Goal: Task Accomplishment & Management: Manage account settings

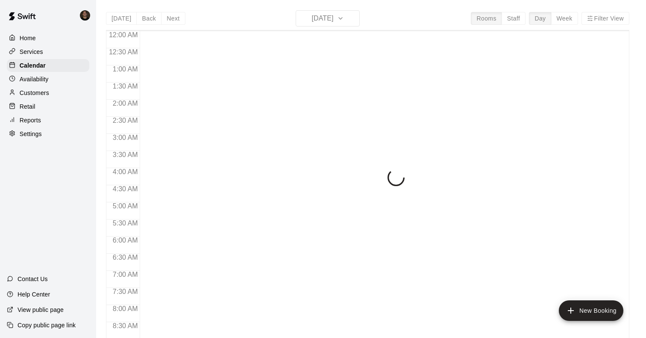
scroll to position [505, 0]
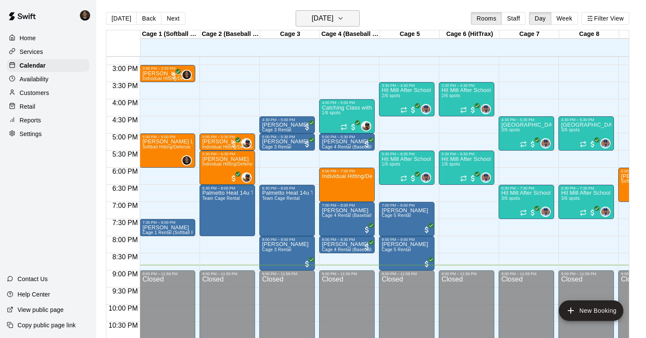
click at [334, 21] on h6 "Wednesday Aug 20" at bounding box center [323, 18] width 22 height 12
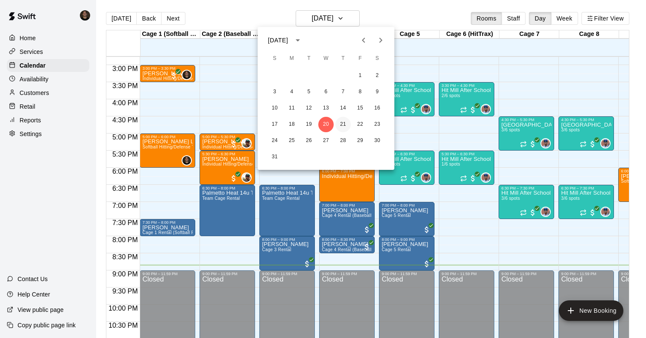
click at [343, 128] on button "21" at bounding box center [343, 124] width 15 height 15
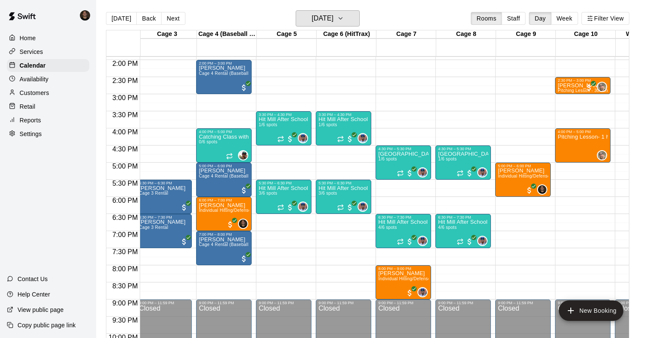
scroll to position [478, 123]
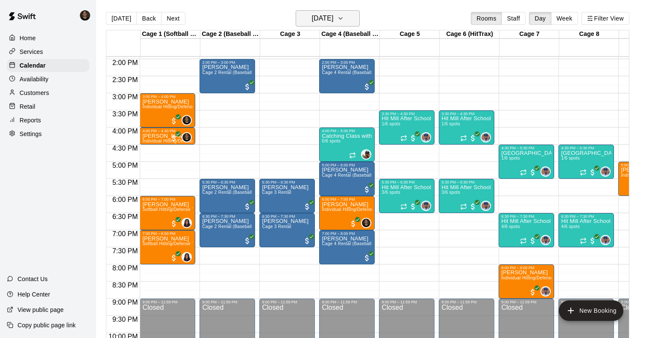
click at [321, 18] on h6 "Thursday Aug 21" at bounding box center [323, 18] width 22 height 12
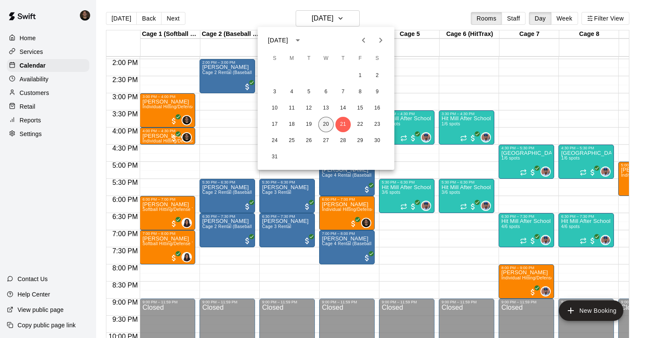
click at [326, 126] on button "20" at bounding box center [326, 124] width 15 height 15
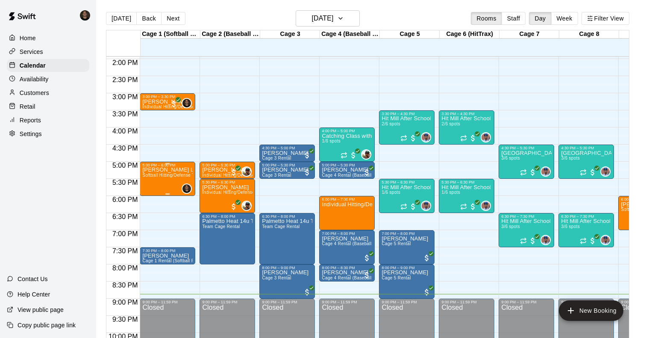
click at [161, 182] on div "Dan Gibbons Lesson Softball Hitting/Defense Training: 1 hour" at bounding box center [167, 336] width 50 height 338
click at [150, 201] on img "edit" at bounding box center [152, 197] width 10 height 10
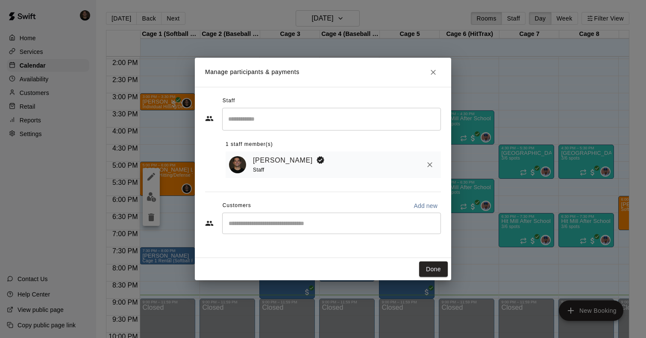
click at [292, 123] on input "Search staff" at bounding box center [331, 119] width 211 height 15
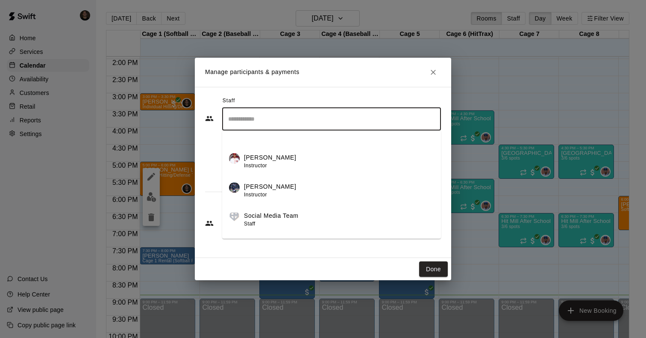
scroll to position [0, 0]
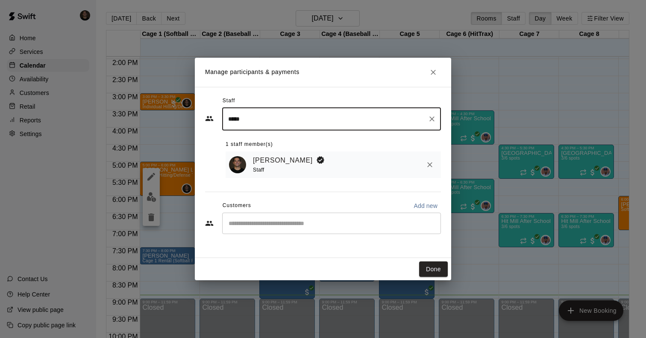
type input "****"
click at [275, 168] on div "Staff" at bounding box center [290, 169] width 75 height 9
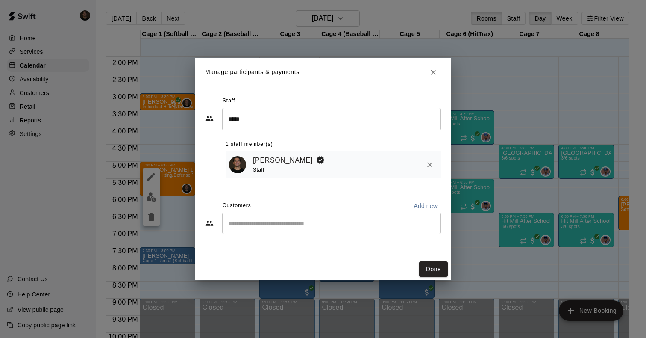
click at [274, 163] on link "Kyle Harris" at bounding box center [283, 160] width 60 height 11
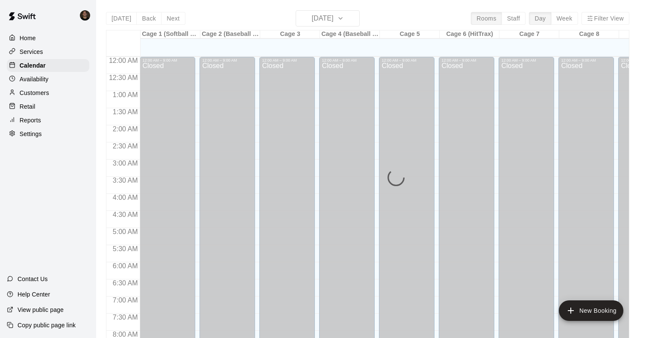
scroll to position [505, 0]
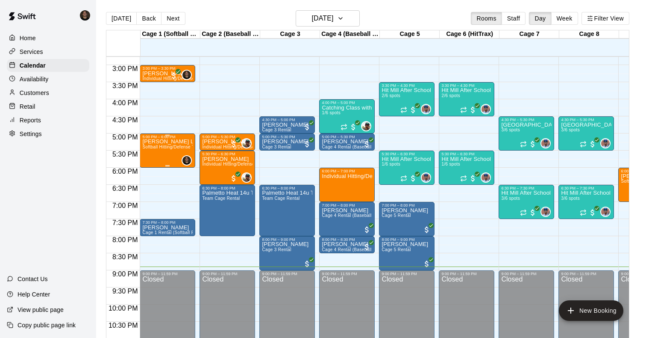
click at [163, 142] on p "Dan Gibbons Lesson" at bounding box center [167, 142] width 50 height 0
click at [150, 171] on img "edit" at bounding box center [152, 171] width 10 height 10
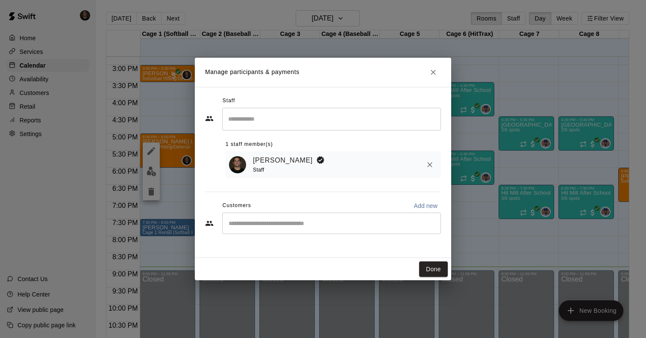
click at [298, 122] on input "Search staff" at bounding box center [331, 119] width 211 height 15
click at [397, 163] on div "Kyle Harris Staff" at bounding box center [345, 165] width 185 height 20
click at [356, 168] on div "Kyle Harris Staff" at bounding box center [345, 165] width 185 height 20
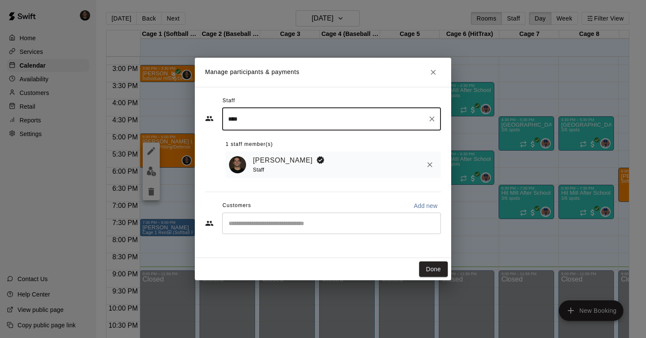
click at [339, 124] on input "****" at bounding box center [325, 119] width 198 height 15
type input "**********"
click at [304, 174] on div "Staff" at bounding box center [290, 169] width 75 height 9
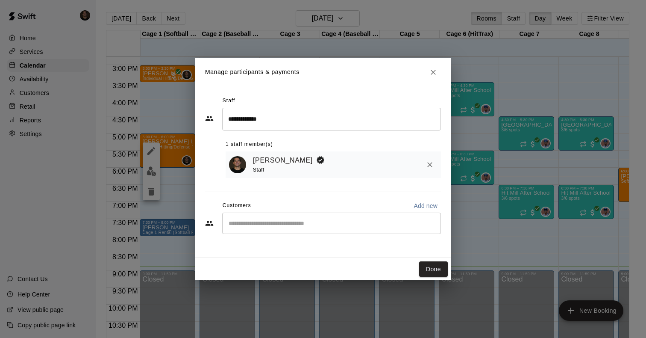
click at [322, 166] on div "Kyle Harris Staff" at bounding box center [345, 165] width 185 height 20
click at [290, 218] on div "​" at bounding box center [331, 223] width 219 height 21
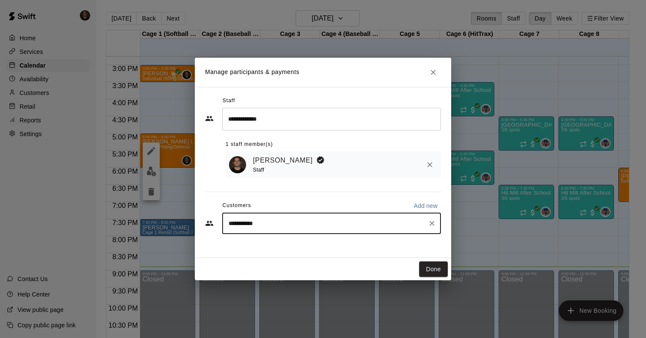
type input "**********"
click at [368, 238] on div "**********" at bounding box center [323, 168] width 236 height 148
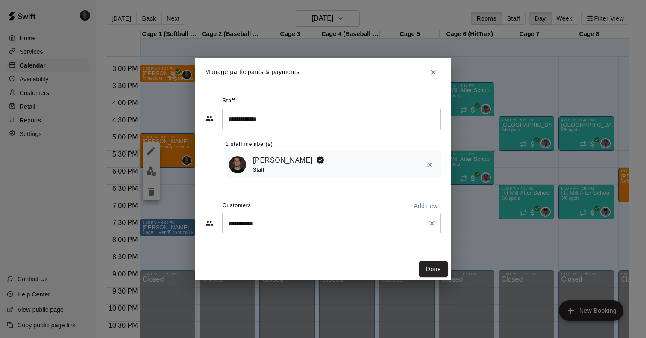
click at [366, 233] on div "**********" at bounding box center [331, 223] width 219 height 21
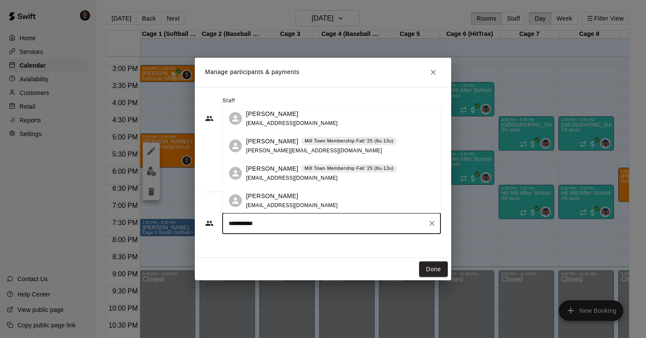
click at [295, 124] on span "dgibbons@wmhsolutions.com" at bounding box center [292, 123] width 92 height 6
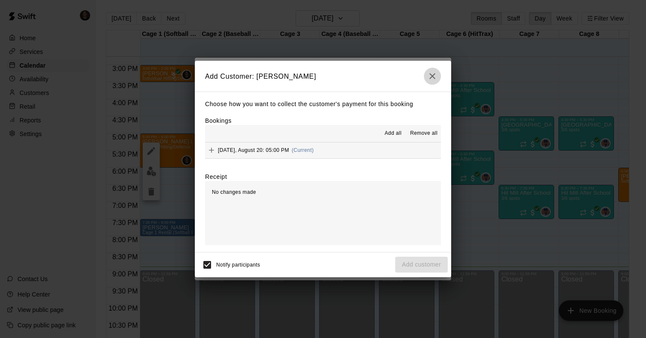
click at [433, 74] on icon "button" at bounding box center [433, 76] width 10 height 10
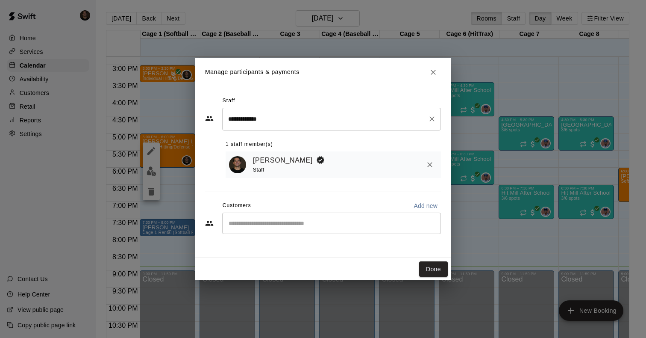
click at [341, 120] on input "**********" at bounding box center [325, 119] width 198 height 15
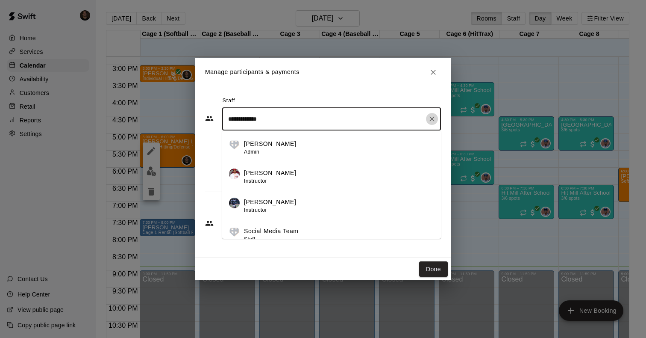
click at [428, 118] on icon "Clear" at bounding box center [432, 119] width 9 height 9
click at [351, 124] on input "Search staff" at bounding box center [331, 119] width 211 height 15
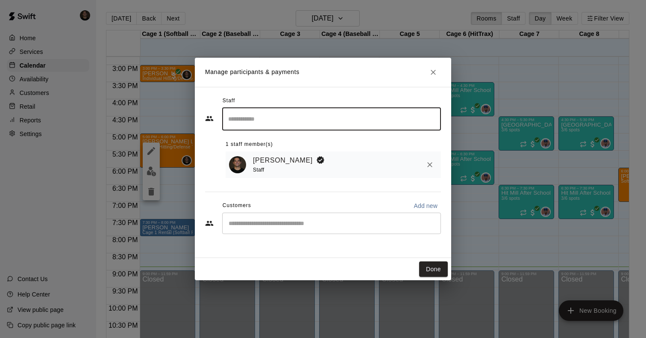
click at [250, 233] on div "​" at bounding box center [331, 223] width 219 height 21
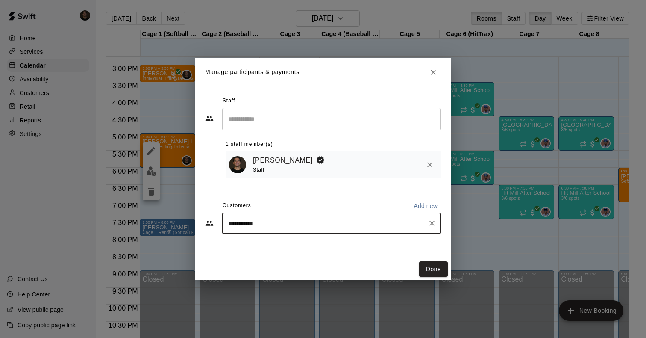
type input "**********"
click at [283, 222] on input "**********" at bounding box center [325, 223] width 198 height 9
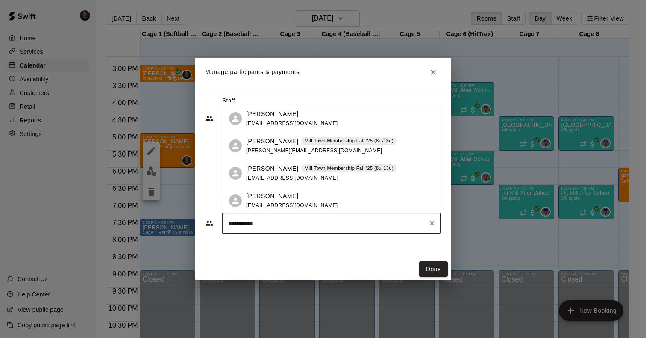
click at [277, 118] on p "Daniel Gibbons" at bounding box center [272, 113] width 52 height 9
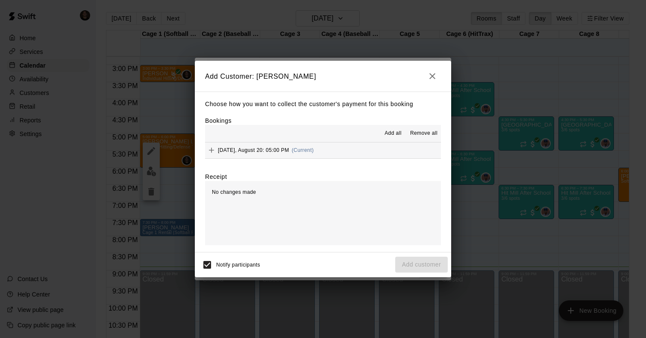
click at [389, 201] on div "No changes made" at bounding box center [323, 213] width 236 height 64
click at [360, 133] on div "Add all Remove all" at bounding box center [323, 133] width 236 height 17
click at [321, 97] on div "Choose how you want to collect the customer's payment for this booking Bookings…" at bounding box center [323, 172] width 257 height 160
click at [267, 219] on div "No changes made" at bounding box center [323, 213] width 236 height 64
click at [283, 151] on span "Wednesday, August 20: 05:00 PM" at bounding box center [253, 150] width 71 height 6
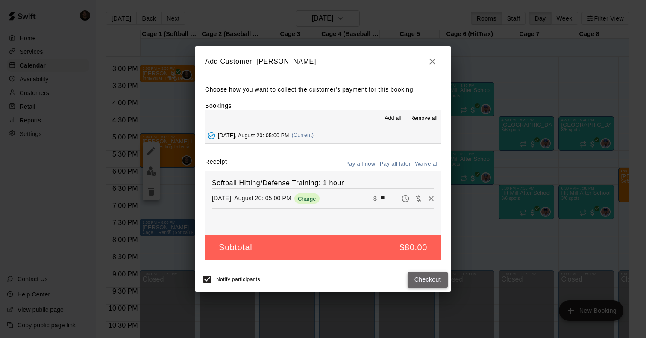
click at [436, 283] on button "Checkout" at bounding box center [428, 280] width 40 height 16
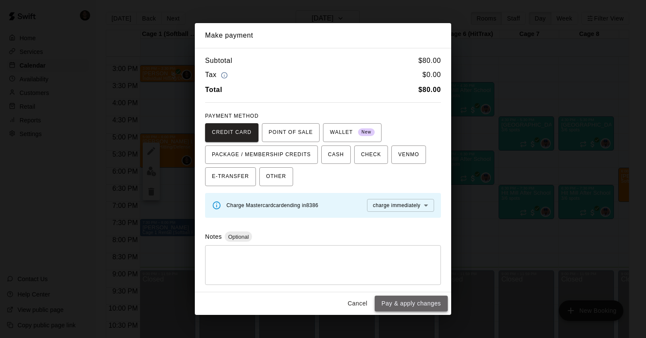
click at [407, 305] on button "Pay & apply changes" at bounding box center [411, 303] width 73 height 16
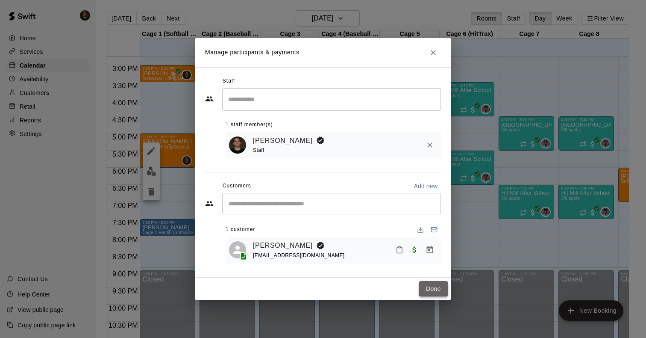
click at [431, 286] on button "Done" at bounding box center [433, 289] width 29 height 16
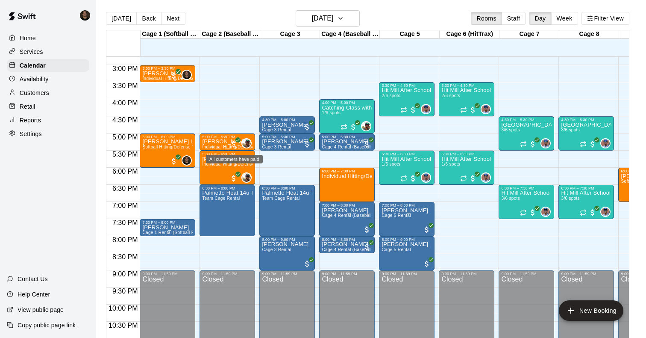
scroll to position [493, 0]
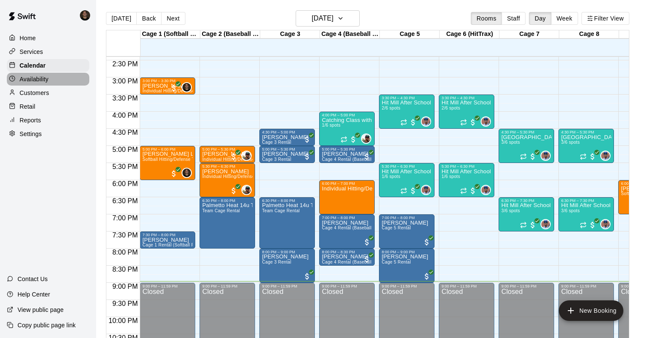
click at [49, 74] on div "Availability" at bounding box center [48, 79] width 83 height 13
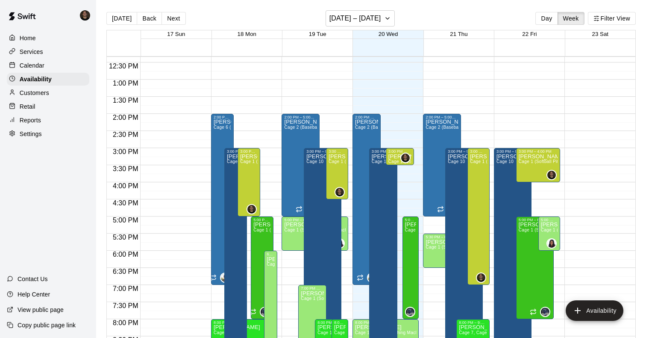
scroll to position [415, 0]
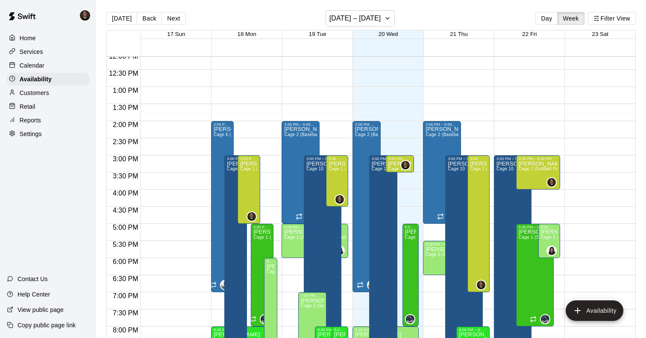
click at [41, 67] on p "Calendar" at bounding box center [32, 65] width 25 height 9
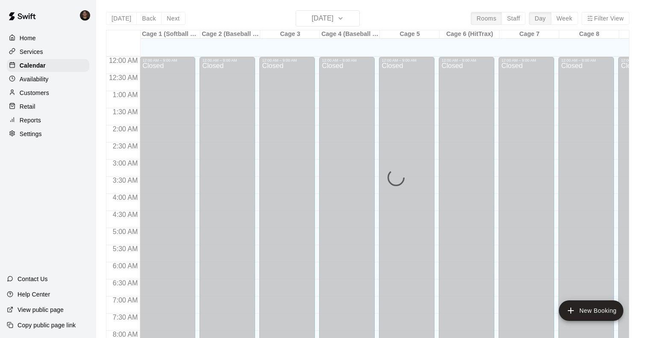
scroll to position [505, 0]
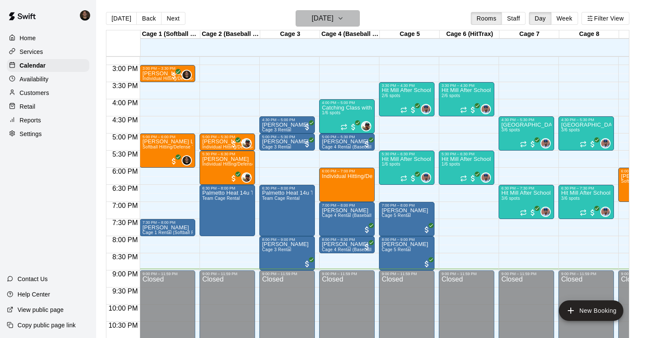
click at [322, 20] on h6 "Wednesday Aug 20" at bounding box center [323, 18] width 22 height 12
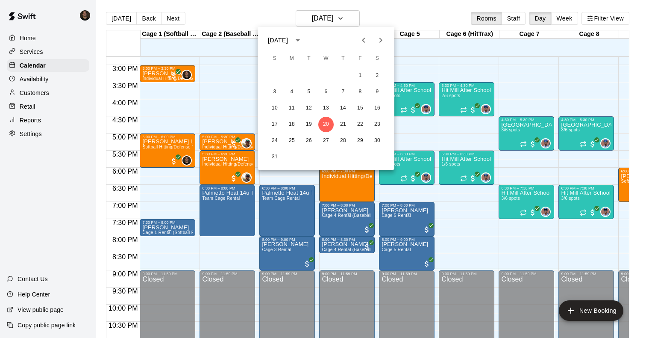
click at [306, 17] on div at bounding box center [323, 169] width 646 height 338
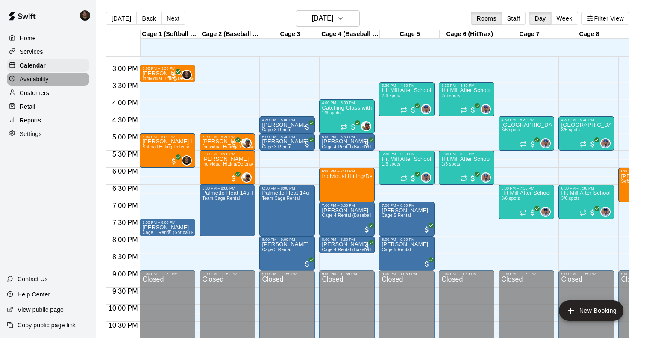
click at [45, 77] on p "Availability" at bounding box center [34, 79] width 29 height 9
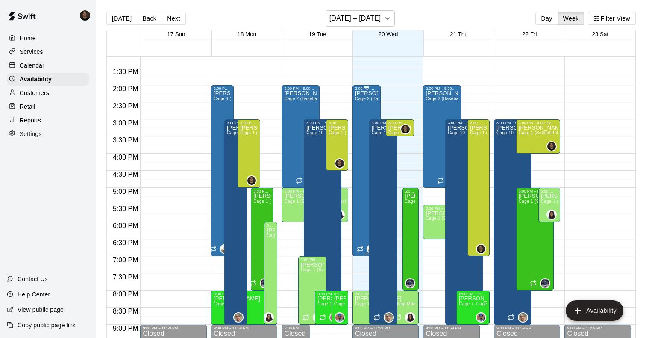
scroll to position [450, 0]
click at [476, 154] on div "Kyle Harris Cage 1 (Softball Pitching Machine), Cage 2 (Baseball Pitching Machi…" at bounding box center [478, 294] width 17 height 338
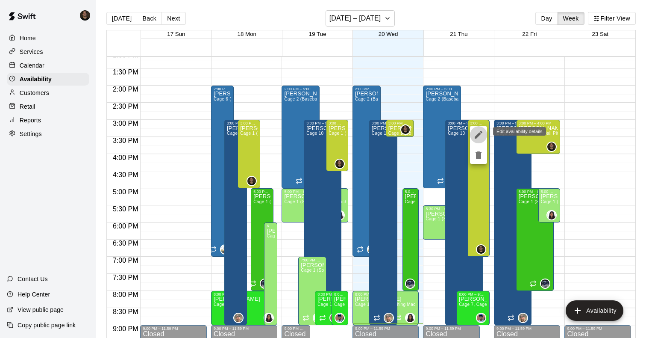
click at [481, 135] on icon "edit" at bounding box center [479, 135] width 10 height 10
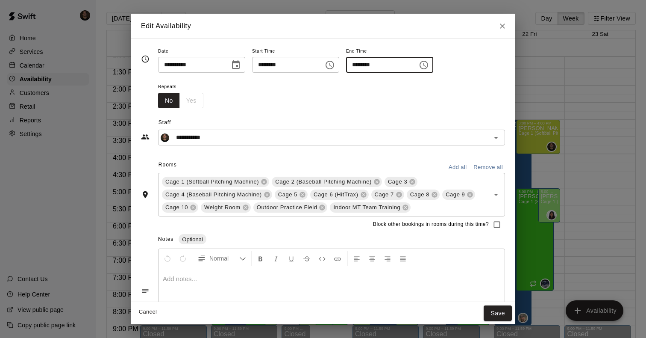
click at [410, 65] on input "********" at bounding box center [379, 65] width 66 height 16
click at [433, 65] on button "Choose time, selected time is 7:00 PM" at bounding box center [424, 64] width 17 height 17
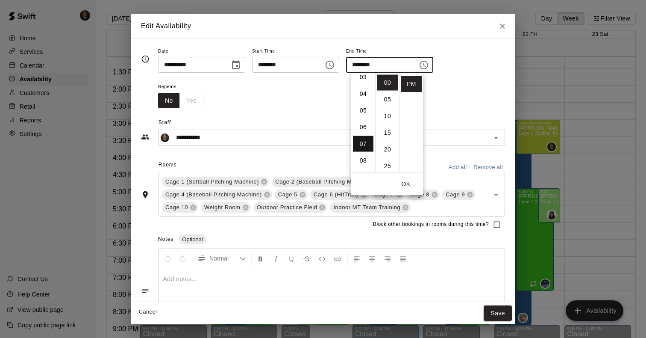
scroll to position [53, 0]
click at [363, 94] on li "04" at bounding box center [363, 97] width 21 height 16
type input "********"
click at [407, 182] on button "OK" at bounding box center [406, 184] width 27 height 16
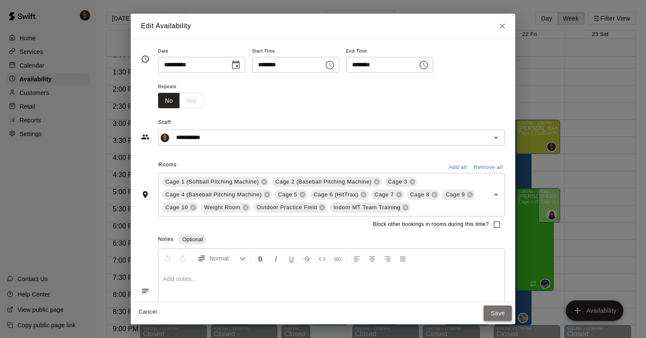
click at [496, 312] on button "Save" at bounding box center [498, 313] width 28 height 16
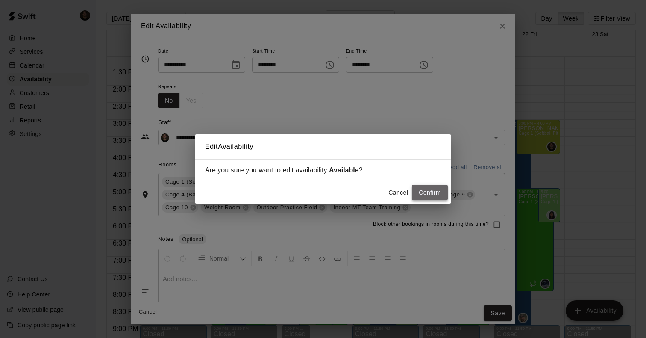
click at [429, 193] on button "Confirm" at bounding box center [430, 193] width 36 height 16
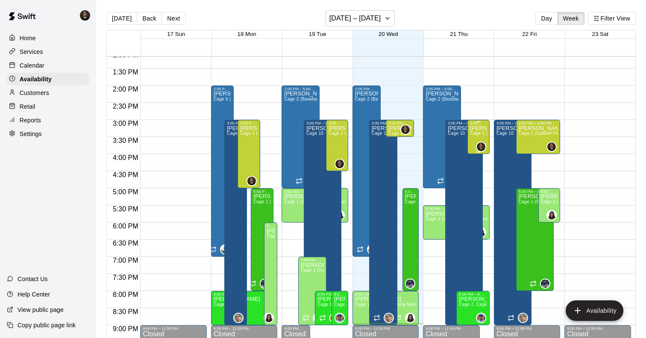
click at [485, 136] on div "Kyle Harris Cage 1 (Softball Pitching Machine), Cage 2 (Baseball Pitching Machi…" at bounding box center [478, 294] width 17 height 338
click at [481, 136] on icon "edit" at bounding box center [479, 135] width 10 height 10
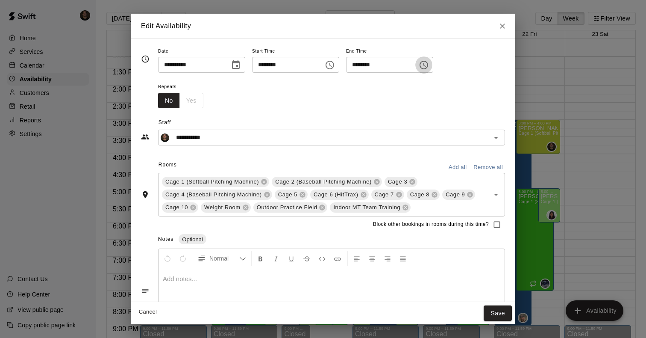
click at [428, 66] on icon "Choose time, selected time is 4:00 PM" at bounding box center [424, 65] width 9 height 9
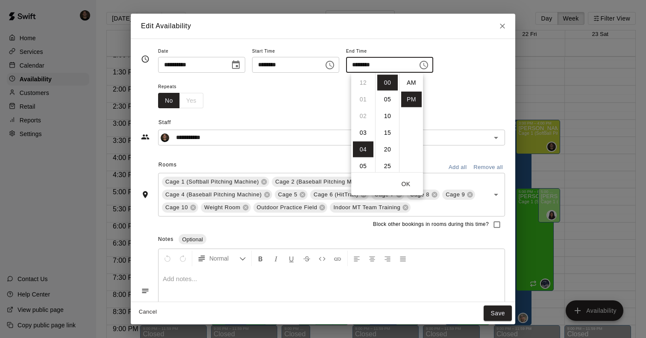
scroll to position [15, 0]
click at [366, 134] on li "07" at bounding box center [363, 133] width 21 height 16
type input "********"
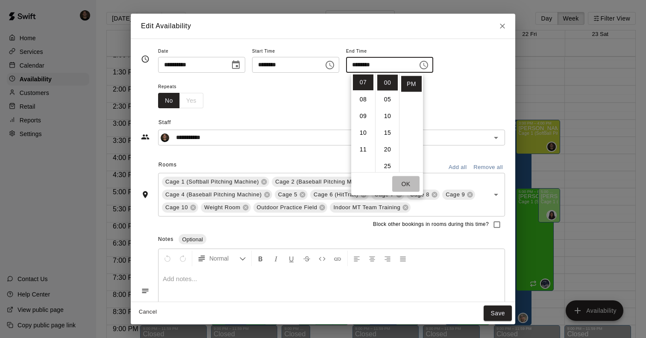
click at [409, 178] on button "OK" at bounding box center [406, 184] width 27 height 16
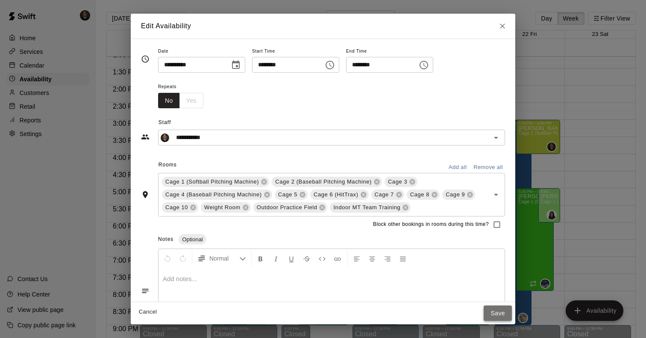
click at [497, 316] on button "Save" at bounding box center [498, 313] width 28 height 16
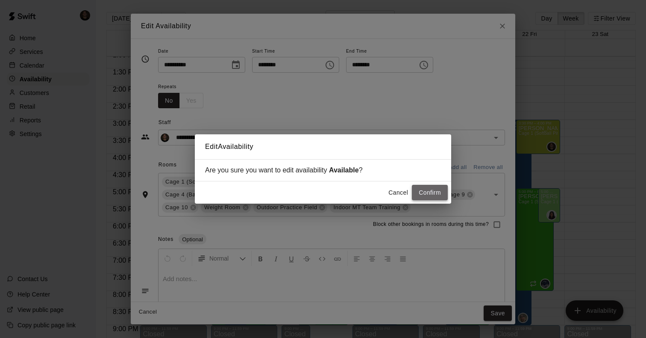
click at [428, 193] on button "Confirm" at bounding box center [430, 193] width 36 height 16
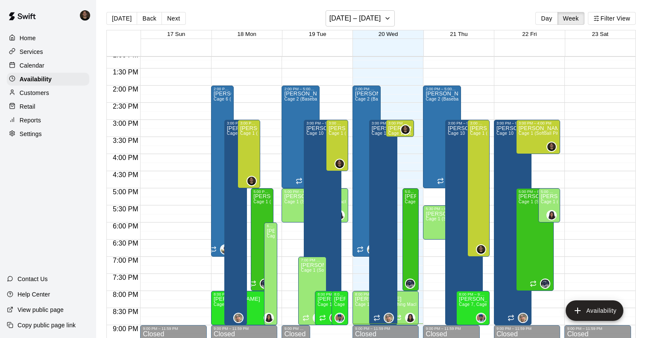
click at [41, 65] on p "Calendar" at bounding box center [32, 65] width 25 height 9
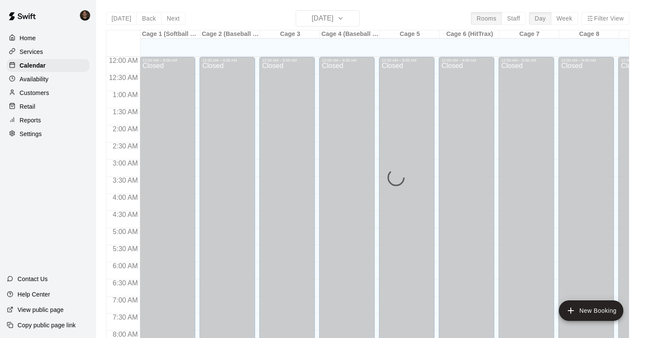
scroll to position [505, 0]
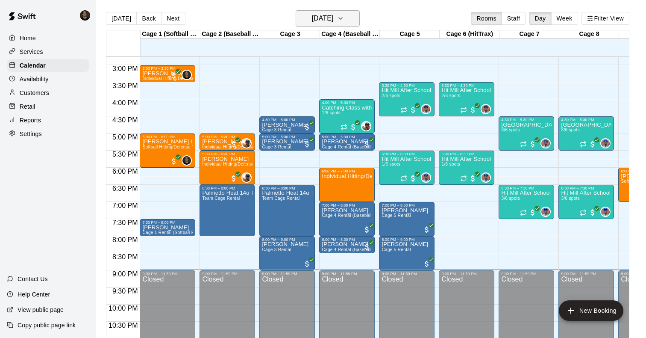
click at [354, 20] on button "Wednesday Aug 20" at bounding box center [328, 18] width 64 height 16
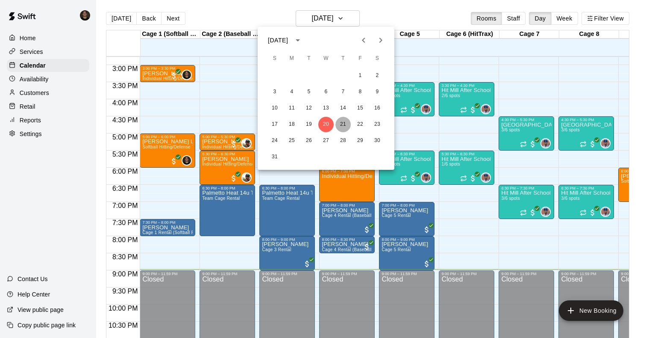
click at [344, 122] on button "21" at bounding box center [343, 124] width 15 height 15
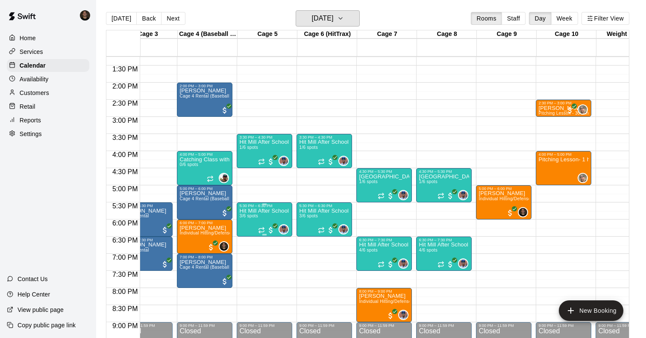
scroll to position [453, 139]
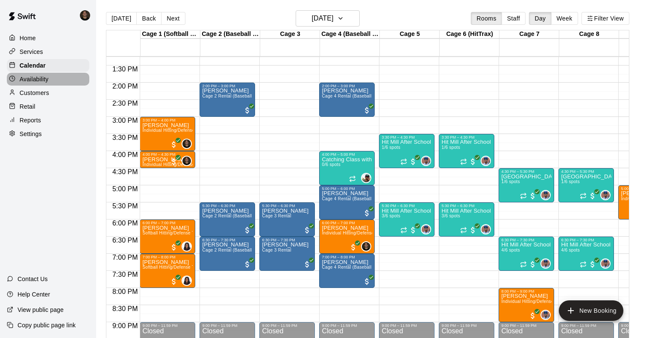
click at [45, 80] on p "Availability" at bounding box center [34, 79] width 29 height 9
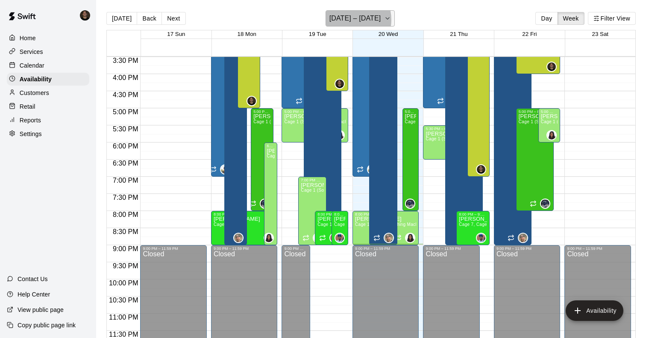
click at [348, 20] on h6 "August 17 – 23" at bounding box center [356, 18] width 52 height 12
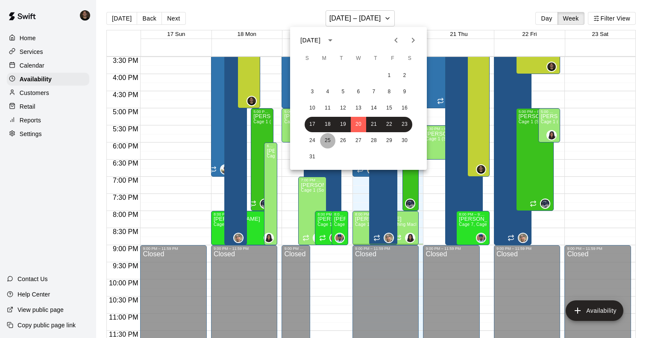
click at [327, 139] on button "25" at bounding box center [327, 140] width 15 height 15
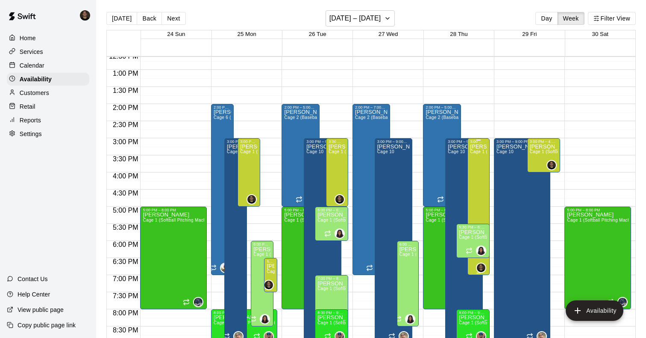
click at [480, 174] on div "Kyle Harris Cage 1 (Softball Pitching Machine), Cage 2 (Baseball Pitching Machi…" at bounding box center [478, 313] width 17 height 338
click at [480, 154] on icon "edit" at bounding box center [479, 153] width 10 height 10
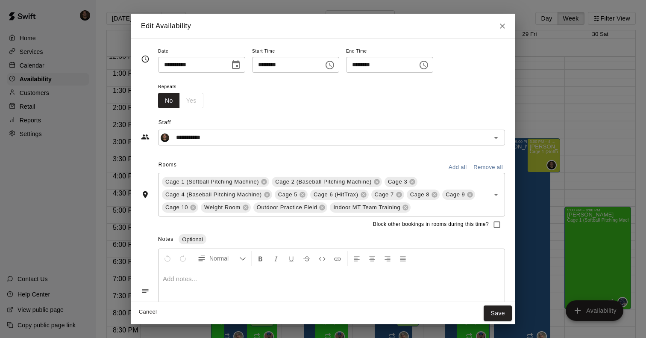
click at [429, 67] on icon "Choose time, selected time is 7:00 PM" at bounding box center [424, 65] width 10 height 10
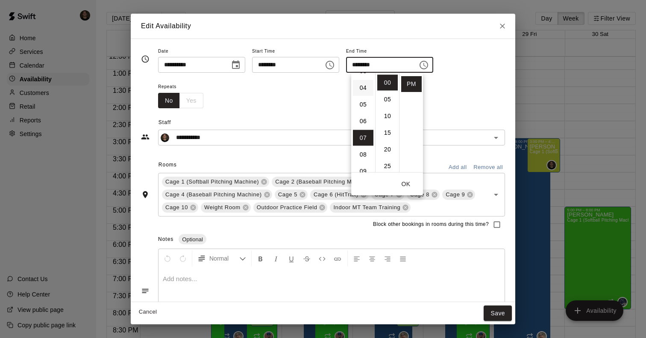
click at [363, 86] on li "04" at bounding box center [363, 88] width 21 height 16
type input "********"
click at [407, 186] on button "OK" at bounding box center [406, 184] width 27 height 16
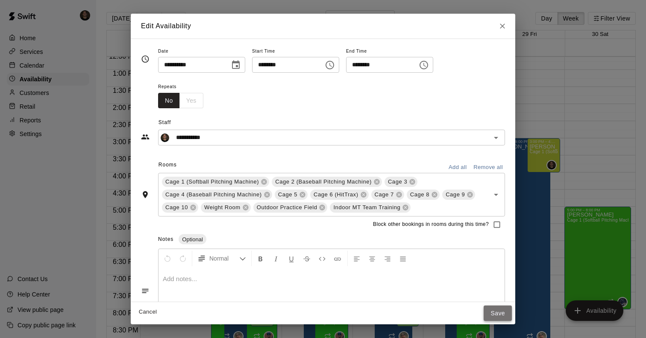
click at [499, 311] on button "Save" at bounding box center [498, 313] width 28 height 16
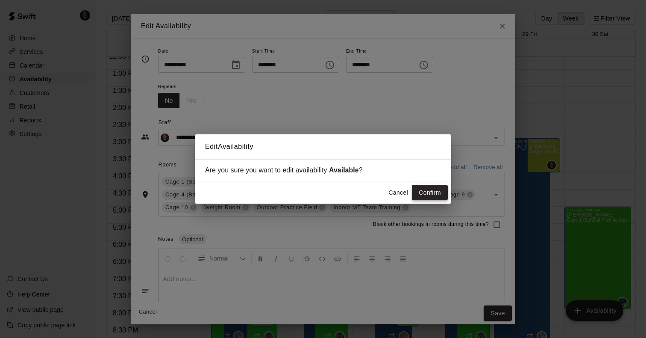
click at [424, 193] on button "Confirm" at bounding box center [430, 193] width 36 height 16
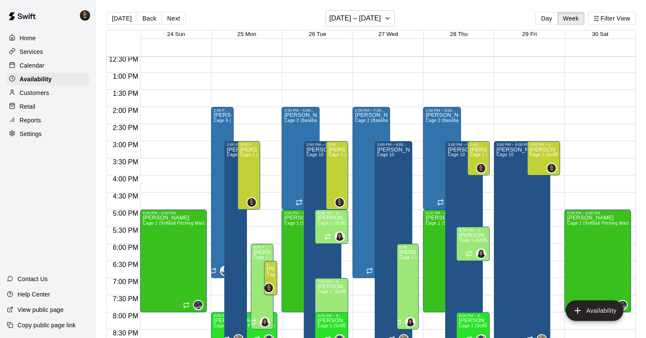
scroll to position [427, 0]
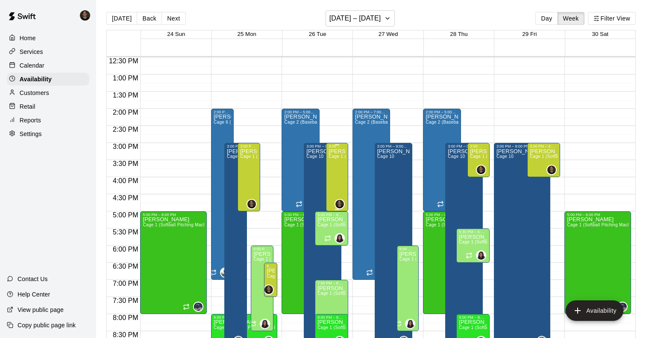
click at [341, 162] on div "Kyle Harris Cage 1 (Softball Pitching Machine), Cage 2 (Baseball Pitching Machi…" at bounding box center [337, 317] width 17 height 338
click at [340, 157] on icon "edit" at bounding box center [338, 158] width 10 height 10
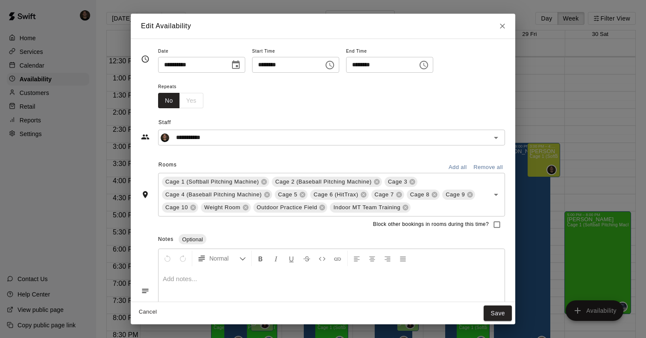
click at [429, 65] on icon "Choose time, selected time is 5:00 PM" at bounding box center [424, 65] width 10 height 10
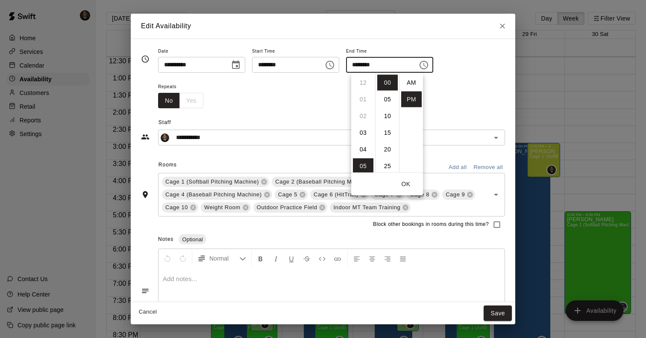
scroll to position [15, 0]
click at [366, 119] on li "07" at bounding box center [363, 116] width 21 height 16
type input "********"
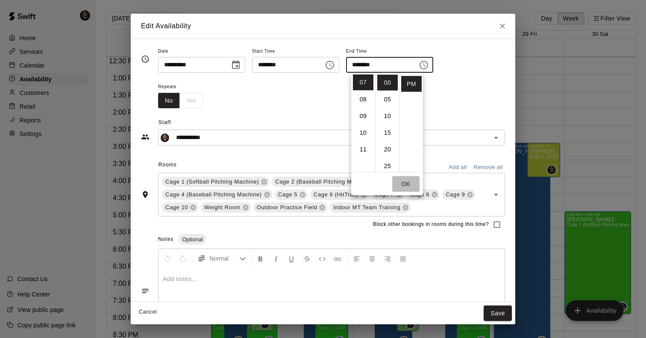
click at [407, 186] on button "OK" at bounding box center [406, 184] width 27 height 16
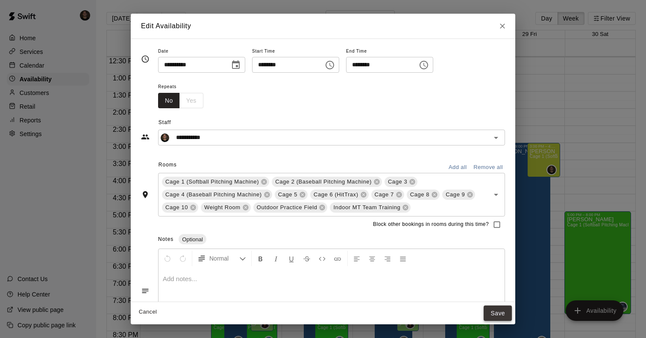
click at [501, 311] on button "Save" at bounding box center [498, 313] width 28 height 16
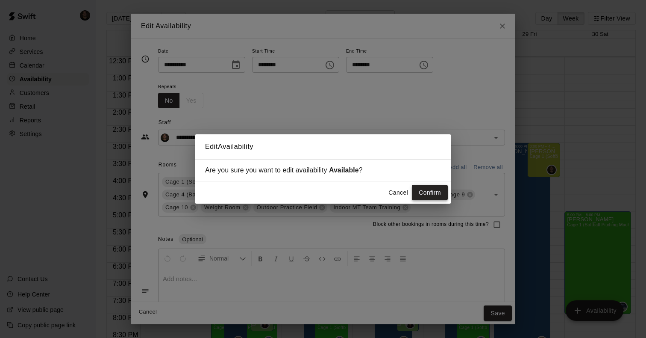
click at [438, 190] on button "Confirm" at bounding box center [430, 193] width 36 height 16
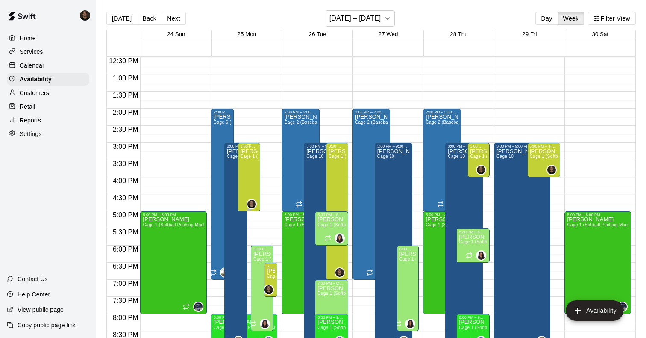
click at [244, 165] on div "Kyle Harris Cage 1 (Softball Pitching Machine), Cage 2 (Baseball Pitching Machi…" at bounding box center [249, 317] width 18 height 338
click at [246, 159] on icon "edit" at bounding box center [249, 158] width 8 height 8
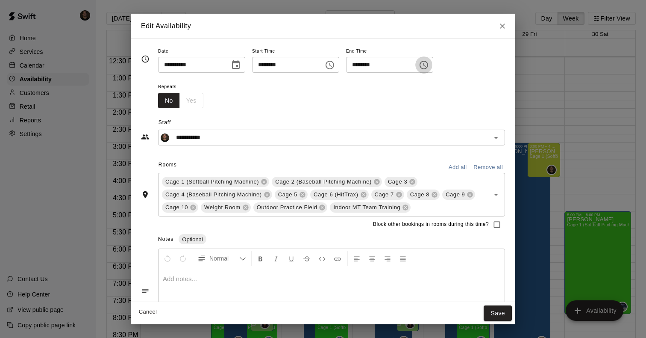
click at [429, 62] on icon "Choose time, selected time is 5:00 PM" at bounding box center [424, 65] width 10 height 10
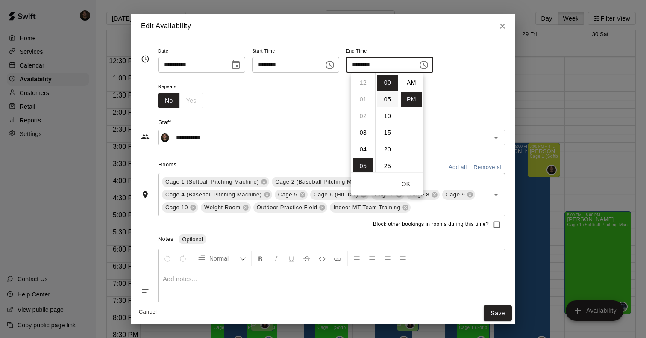
scroll to position [15, 0]
click at [365, 117] on li "07" at bounding box center [363, 116] width 21 height 16
type input "********"
click at [409, 184] on button "OK" at bounding box center [406, 184] width 27 height 16
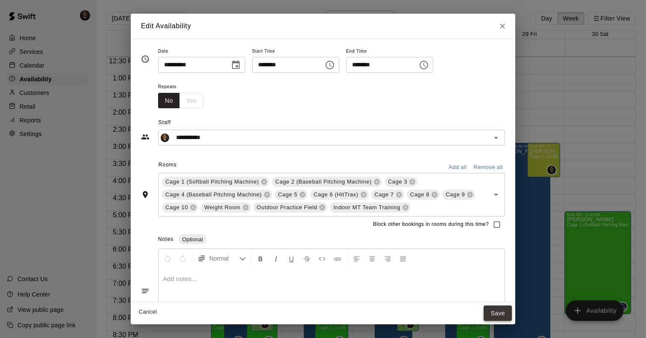
click at [501, 312] on button "Save" at bounding box center [498, 313] width 28 height 16
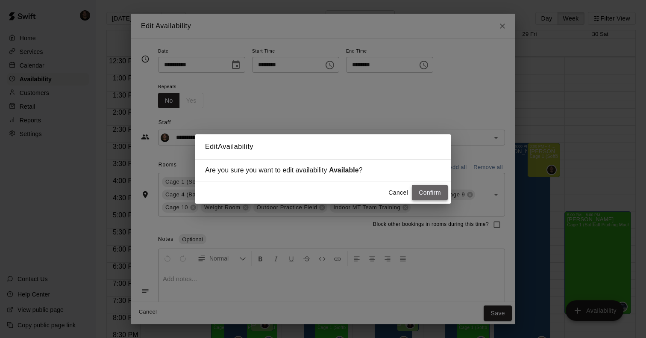
click at [428, 197] on button "Confirm" at bounding box center [430, 193] width 36 height 16
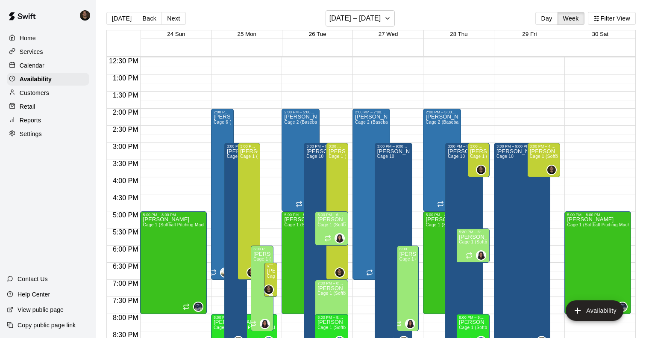
click at [275, 277] on span "Cage 1 (Softball Pitching Machine), Cage 2 (Baseball Pitching Machine), Cage 3,…" at bounding box center [517, 276] width 500 height 5
click at [275, 283] on icon "edit" at bounding box center [276, 283] width 8 height 8
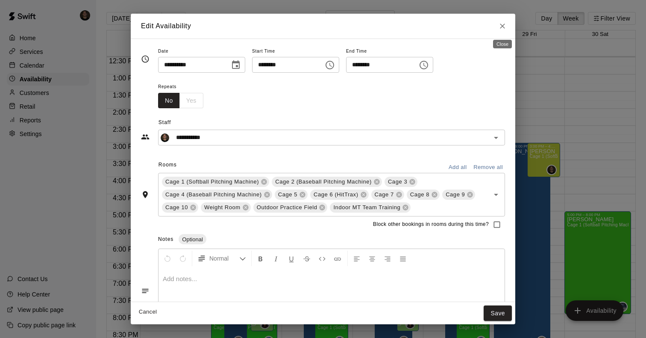
click at [502, 28] on icon "Close" at bounding box center [503, 26] width 9 height 9
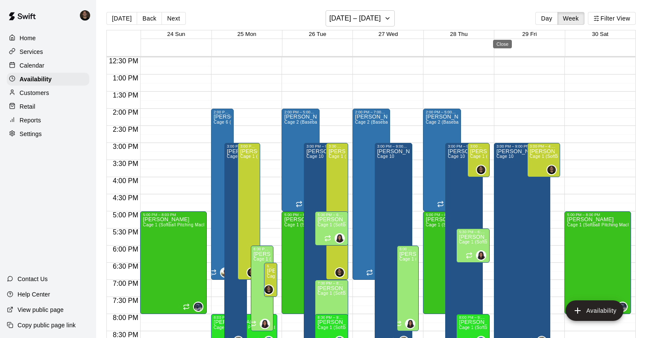
type input "**********"
click at [268, 276] on span "Cage 1 (Softball Pitching Machine), Cage 2 (Baseball Pitching Machine), Cage 3,…" at bounding box center [517, 276] width 500 height 5
click at [276, 301] on icon "delete" at bounding box center [276, 304] width 6 height 8
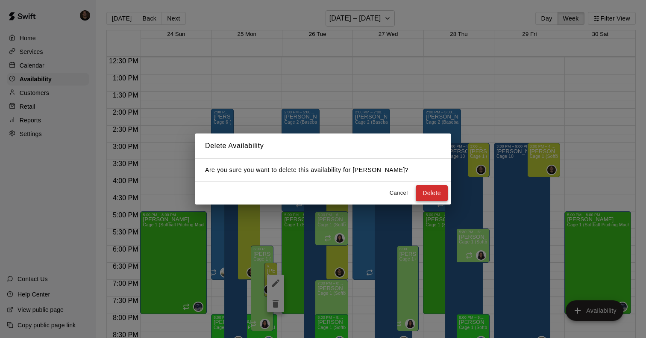
click at [440, 190] on button "Delete" at bounding box center [432, 193] width 32 height 16
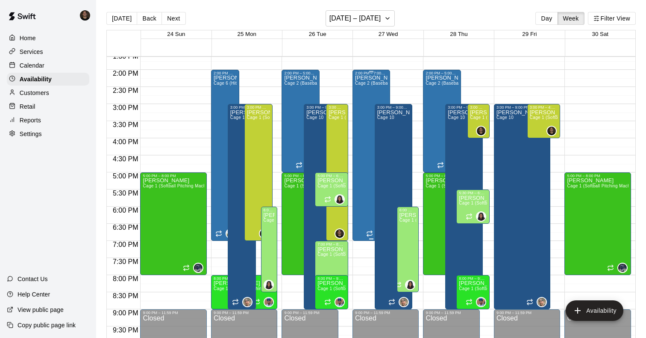
scroll to position [461, 0]
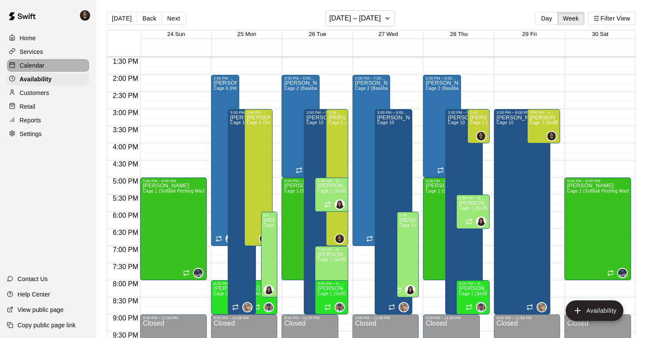
click at [33, 66] on p "Calendar" at bounding box center [32, 65] width 25 height 9
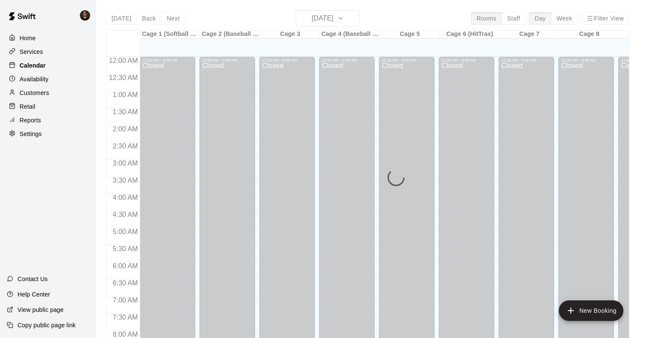
scroll to position [505, 0]
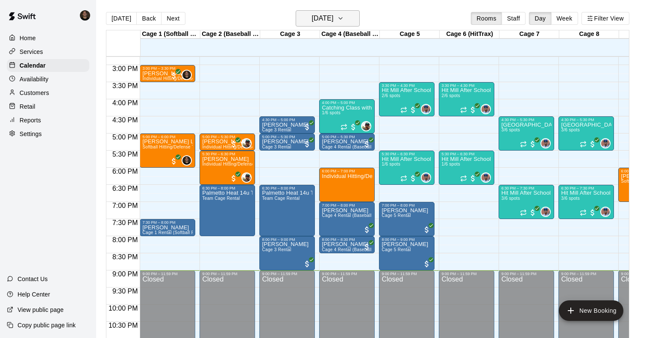
click at [340, 25] on button "Wednesday Aug 20" at bounding box center [328, 18] width 64 height 16
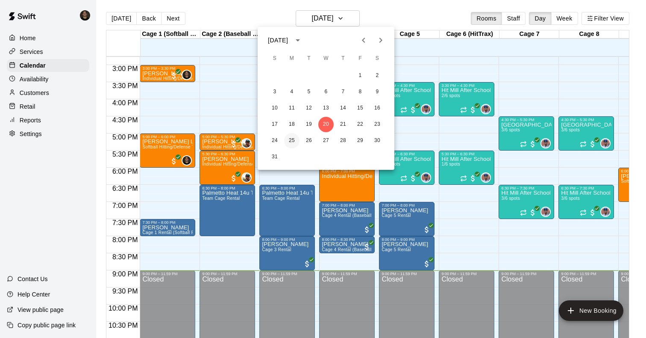
click at [294, 136] on button "25" at bounding box center [291, 140] width 15 height 15
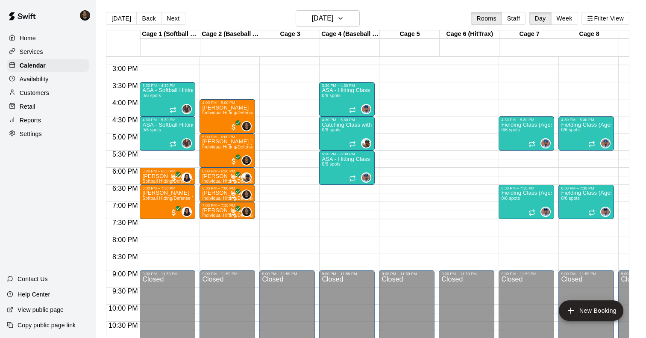
click at [39, 77] on p "Availability" at bounding box center [34, 79] width 29 height 9
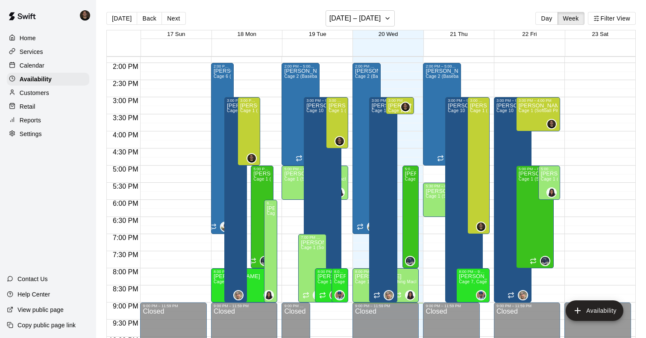
scroll to position [472, 0]
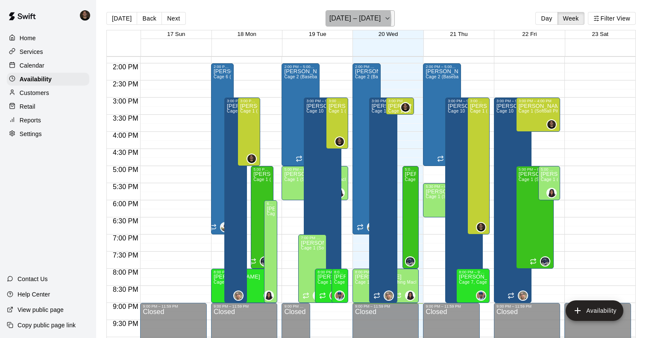
click at [338, 20] on h6 "August 17 – 23" at bounding box center [356, 18] width 52 height 12
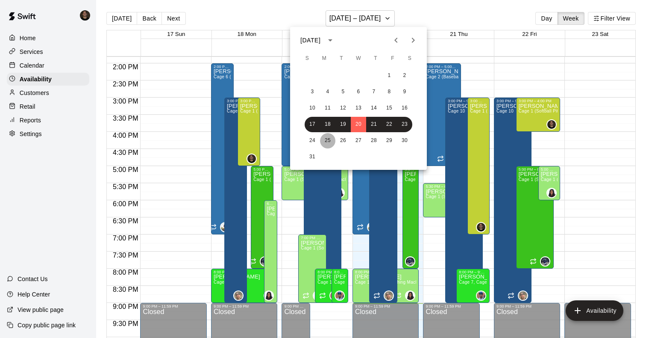
click at [326, 136] on button "25" at bounding box center [327, 140] width 15 height 15
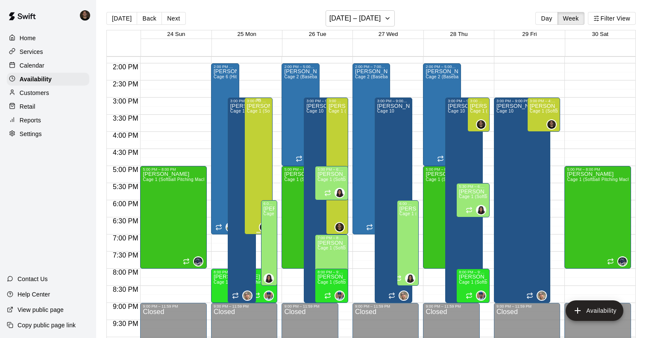
click at [257, 159] on div "Kyle Harris Cage 1 (Softball Pitching Machine), Cage 2 (Baseball Pitching Machi…" at bounding box center [258, 272] width 23 height 338
click at [255, 110] on icon "edit" at bounding box center [256, 112] width 10 height 10
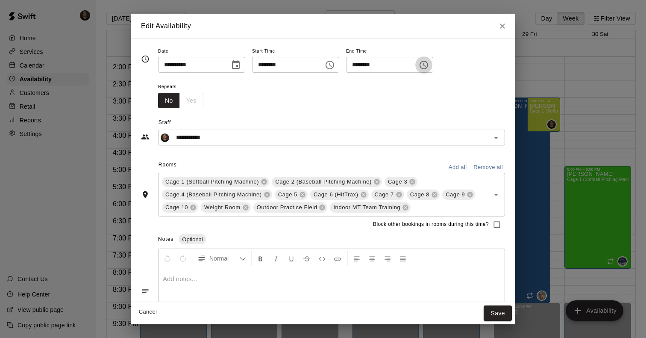
click at [429, 68] on icon "Choose time, selected time is 7:00 PM" at bounding box center [424, 65] width 10 height 10
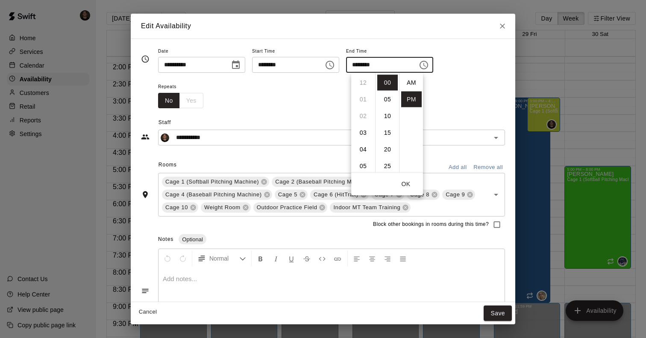
scroll to position [15, 0]
click at [390, 149] on li "30" at bounding box center [388, 147] width 21 height 16
type input "********"
click at [411, 185] on button "OK" at bounding box center [406, 184] width 27 height 16
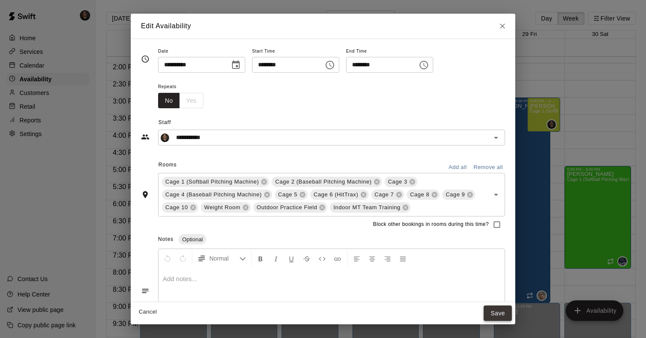
click at [496, 307] on button "Save" at bounding box center [498, 313] width 28 height 16
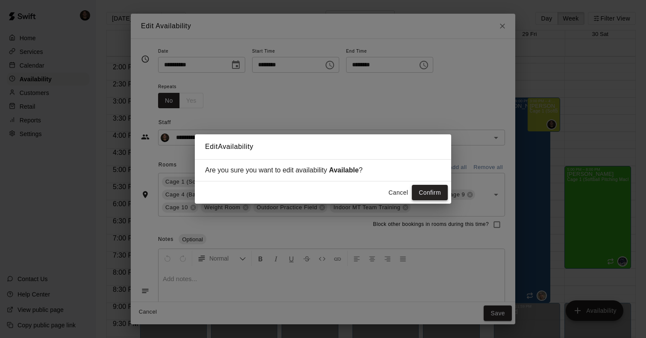
click at [430, 198] on button "Confirm" at bounding box center [430, 193] width 36 height 16
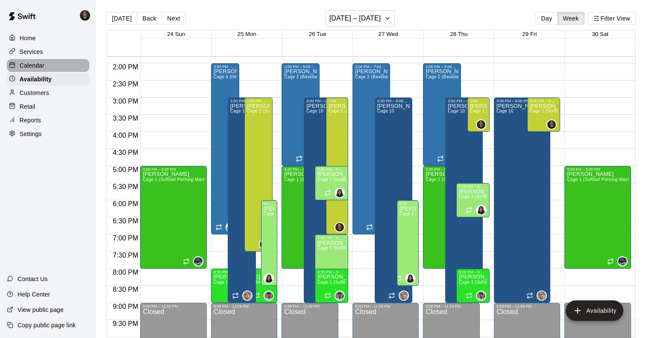
click at [38, 68] on p "Calendar" at bounding box center [32, 65] width 25 height 9
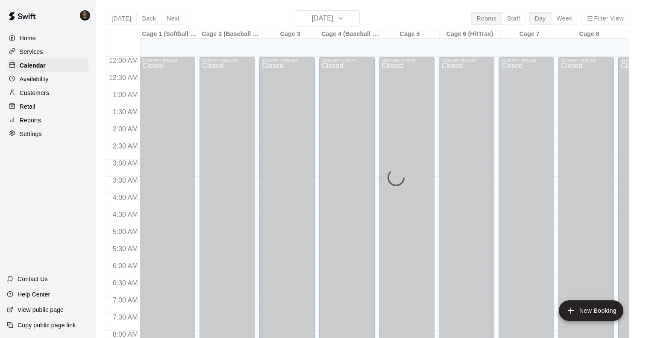
scroll to position [505, 0]
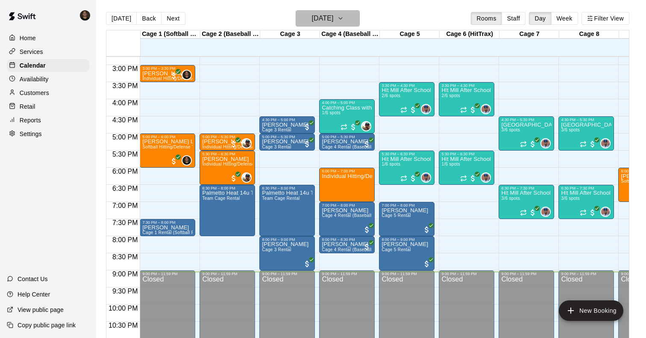
click at [321, 24] on h6 "Wednesday Aug 20" at bounding box center [323, 18] width 22 height 12
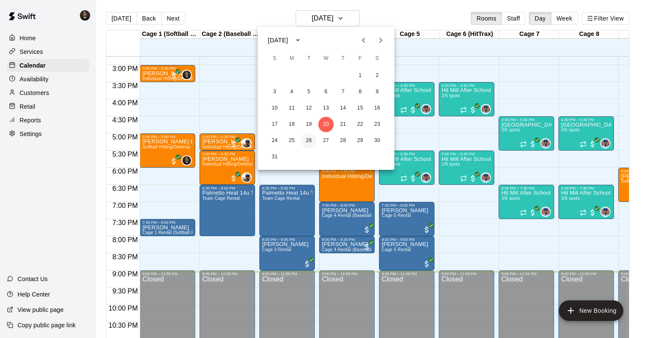
click at [307, 142] on button "26" at bounding box center [308, 140] width 15 height 15
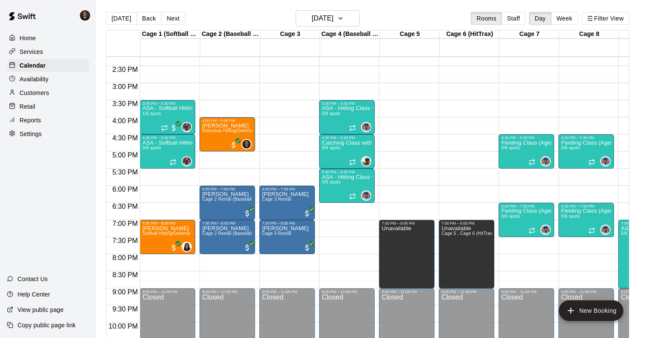
scroll to position [457, 0]
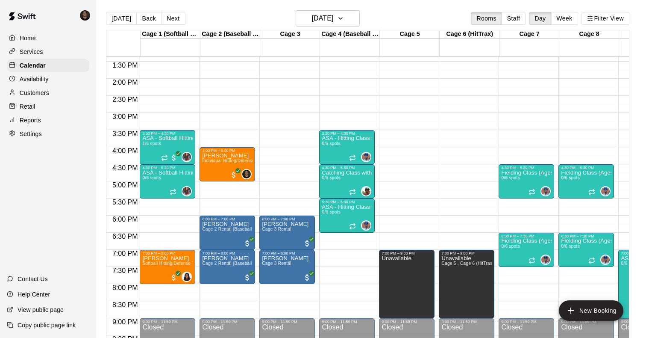
click at [45, 75] on p "Availability" at bounding box center [34, 79] width 29 height 9
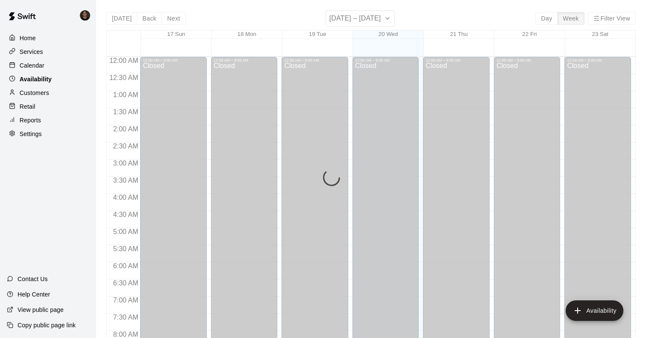
scroll to position [531, 0]
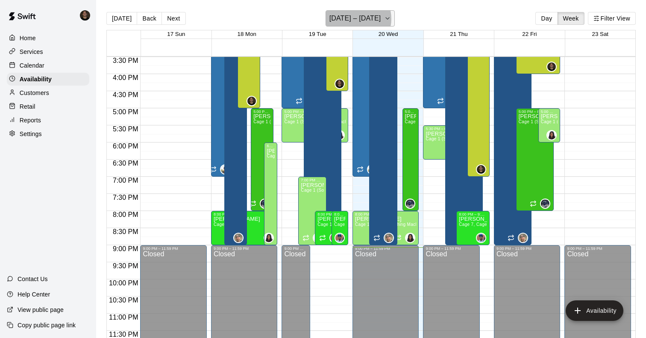
click at [355, 19] on h6 "August 17 – 23" at bounding box center [356, 18] width 52 height 12
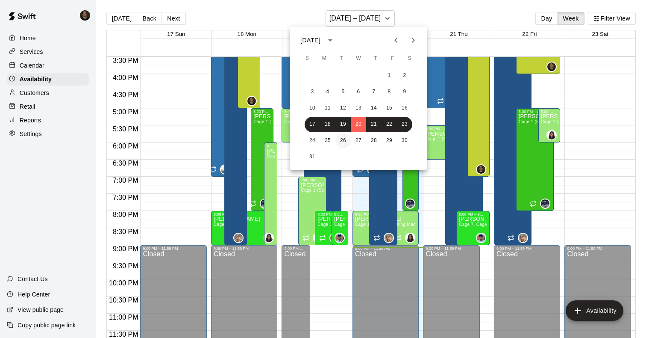
click at [341, 139] on button "26" at bounding box center [343, 140] width 15 height 15
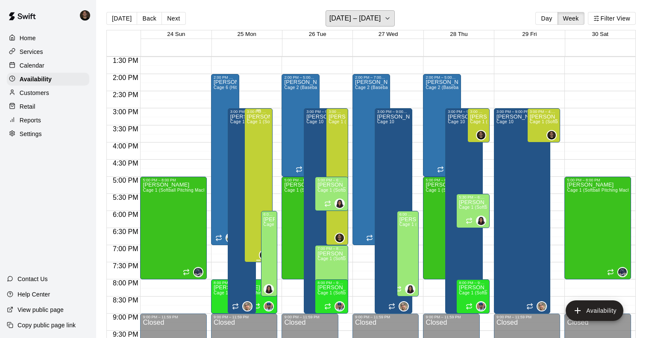
scroll to position [473, 0]
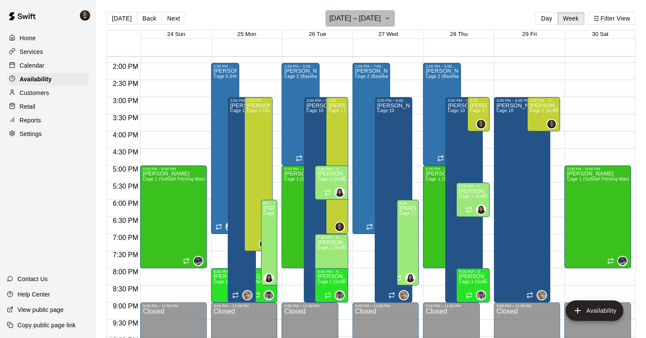
click at [367, 18] on h6 "August 24 – 30" at bounding box center [356, 18] width 52 height 12
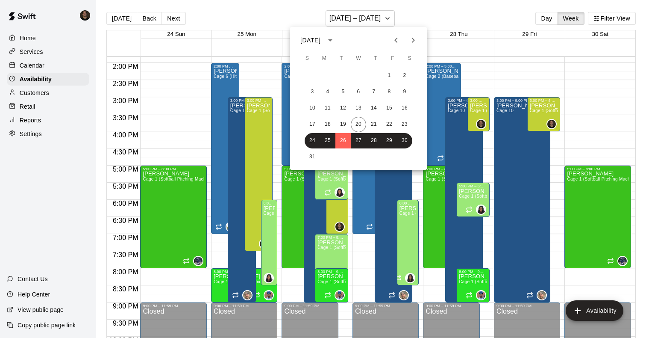
click at [260, 71] on div at bounding box center [323, 169] width 646 height 338
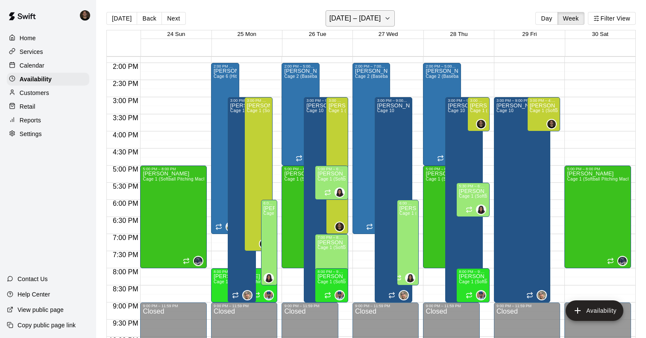
click at [361, 23] on h6 "August 24 – 30" at bounding box center [356, 18] width 52 height 12
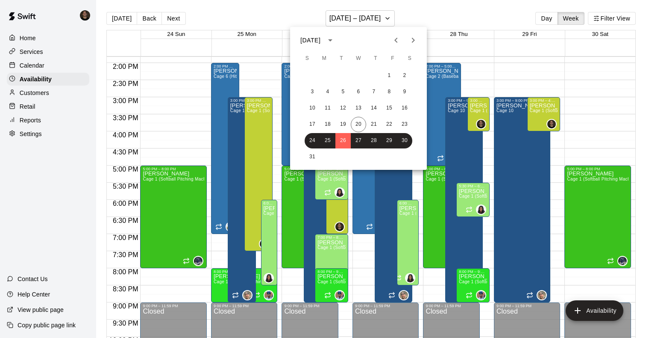
click at [35, 57] on div at bounding box center [323, 169] width 646 height 338
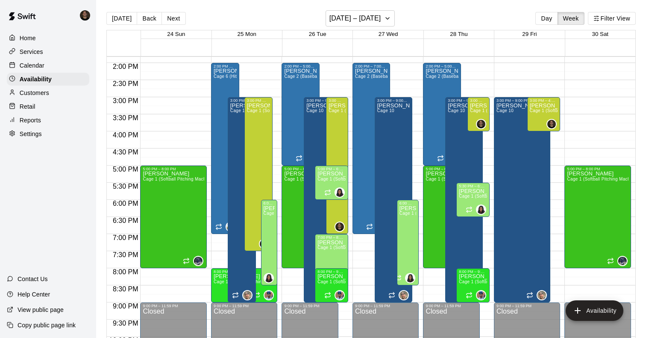
click at [35, 66] on p "Calendar" at bounding box center [32, 65] width 25 height 9
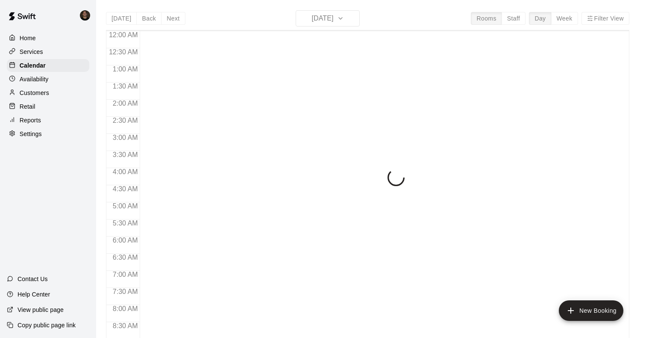
scroll to position [505, 0]
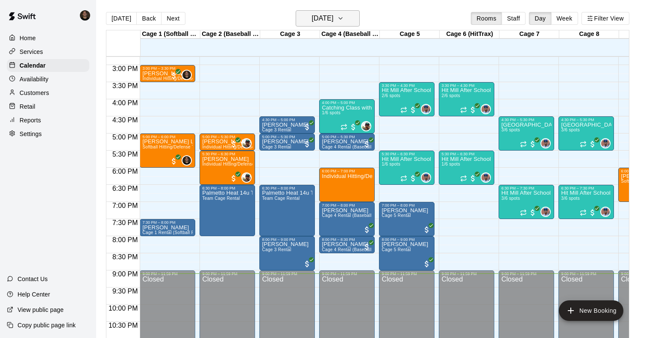
click at [312, 19] on h6 "Wednesday Aug 20" at bounding box center [323, 18] width 22 height 12
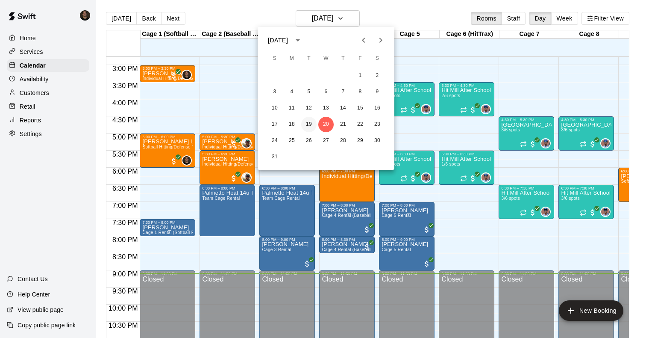
click at [310, 124] on button "19" at bounding box center [308, 124] width 15 height 15
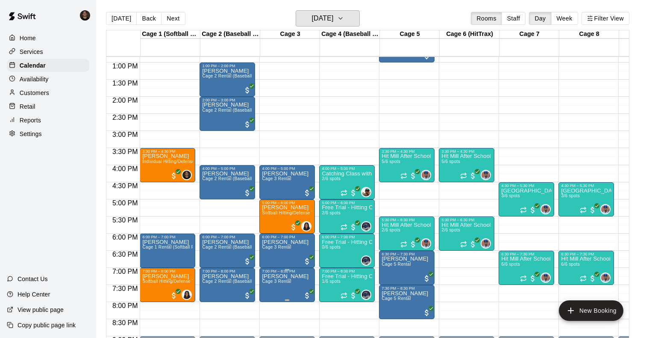
scroll to position [436, 0]
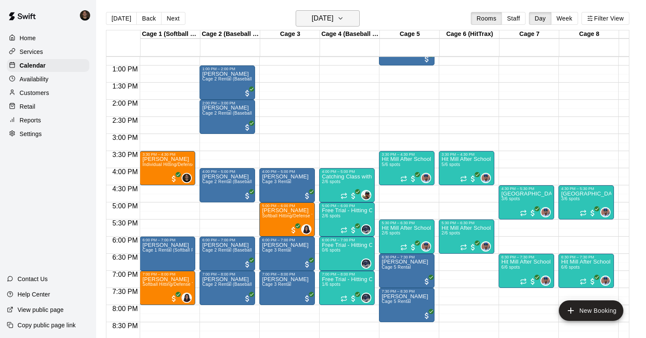
click at [325, 18] on h6 "Tuesday Aug 19" at bounding box center [323, 18] width 22 height 12
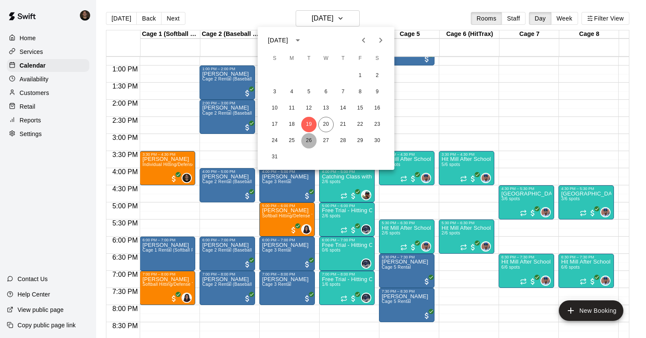
click at [306, 139] on button "26" at bounding box center [308, 140] width 15 height 15
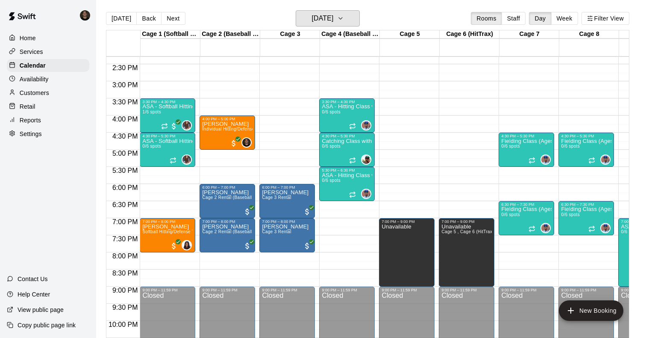
scroll to position [485, 0]
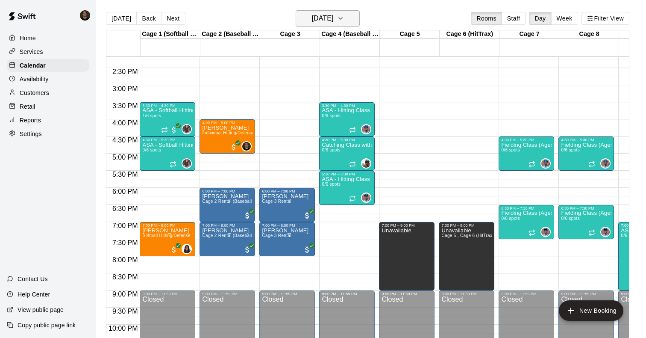
click at [317, 19] on h6 "Tuesday Aug 26" at bounding box center [323, 18] width 22 height 12
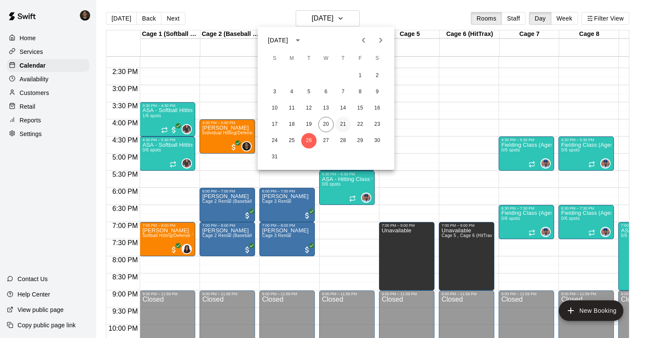
click at [342, 123] on button "21" at bounding box center [343, 124] width 15 height 15
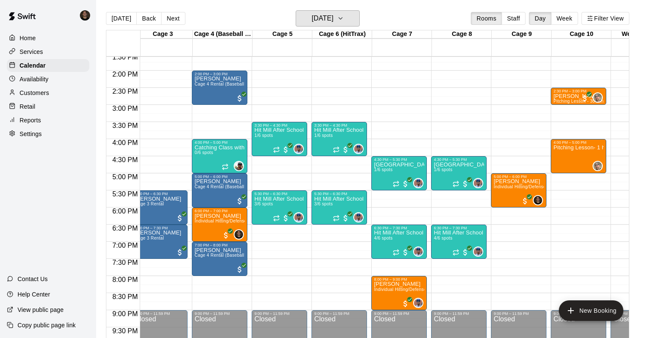
scroll to position [465, 121]
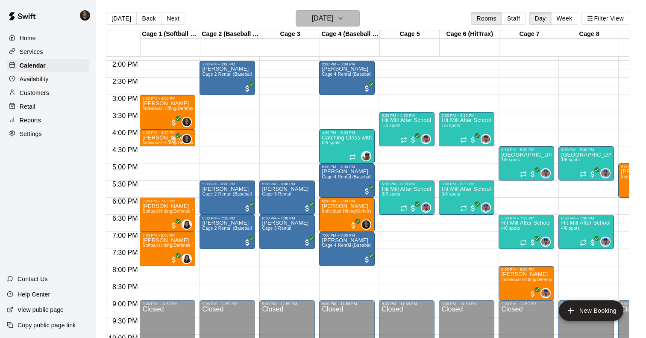
click at [334, 23] on h6 "Thursday Aug 21" at bounding box center [323, 18] width 22 height 12
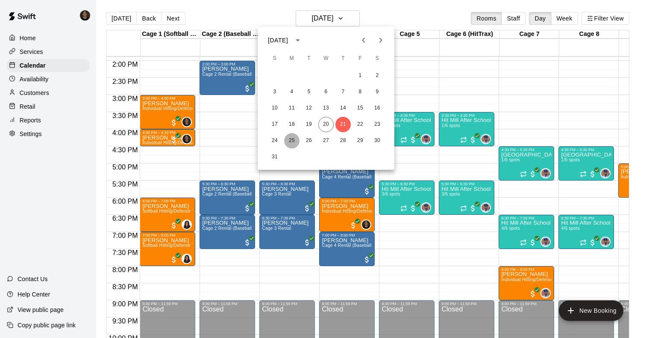
click at [290, 141] on button "25" at bounding box center [291, 140] width 15 height 15
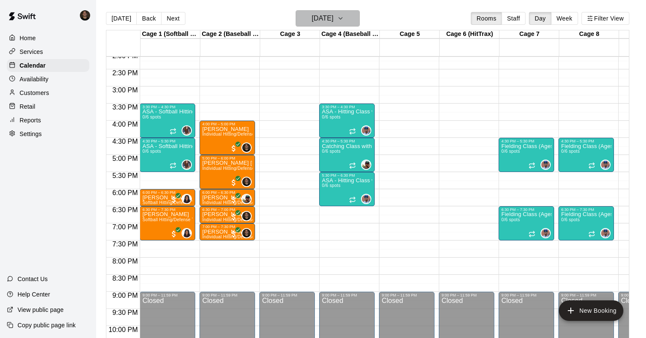
click at [333, 22] on h6 "Monday Aug 25" at bounding box center [323, 18] width 22 height 12
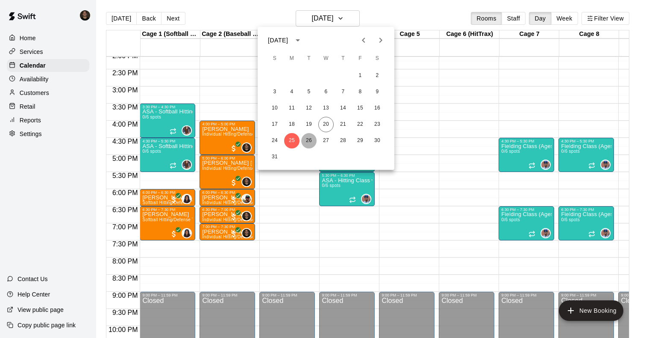
click at [310, 140] on button "26" at bounding box center [308, 140] width 15 height 15
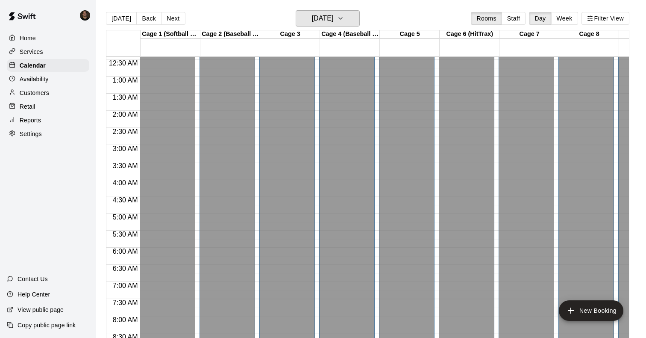
scroll to position [0, 0]
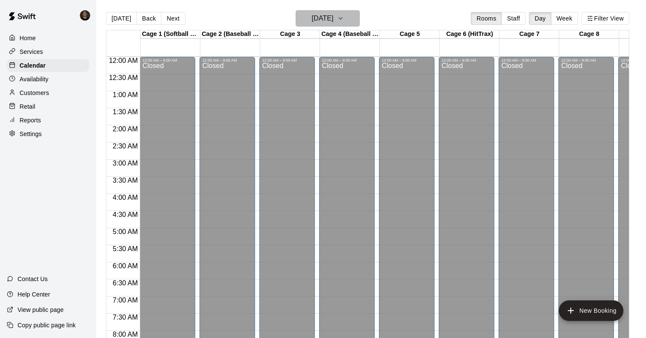
click at [331, 16] on h6 "Tuesday Aug 26" at bounding box center [323, 18] width 22 height 12
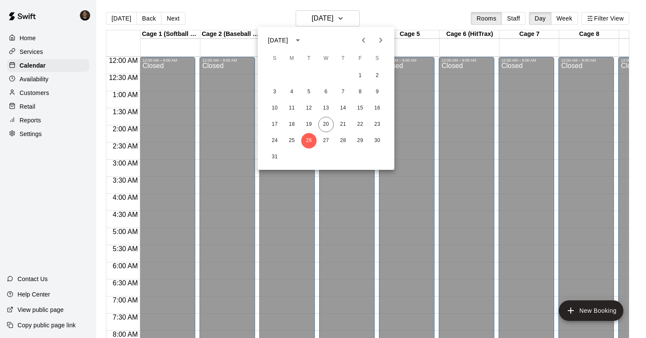
click at [389, 12] on div at bounding box center [323, 169] width 646 height 338
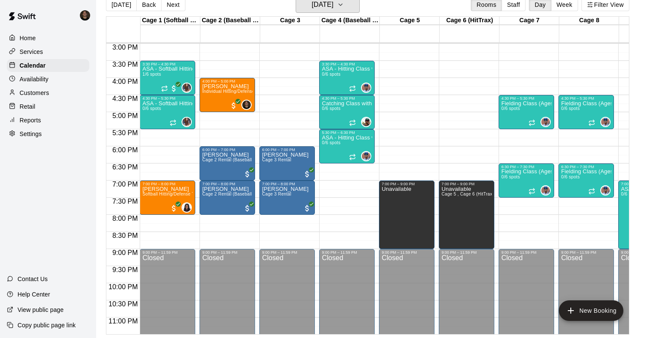
scroll to position [531, 0]
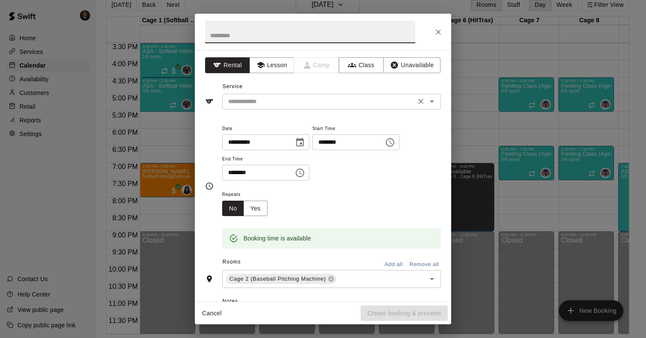
click at [267, 102] on input "text" at bounding box center [319, 101] width 189 height 11
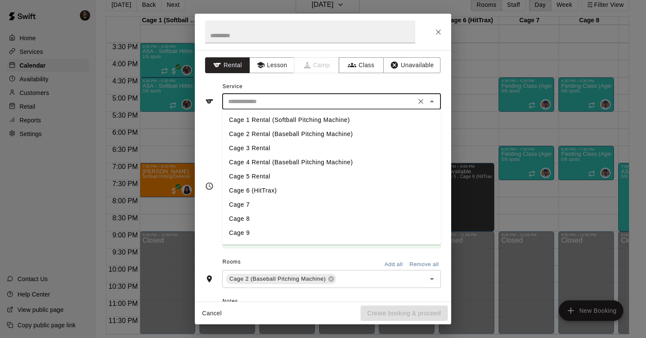
click at [271, 194] on li "Cage 6 (HitTrax)" at bounding box center [331, 190] width 219 height 14
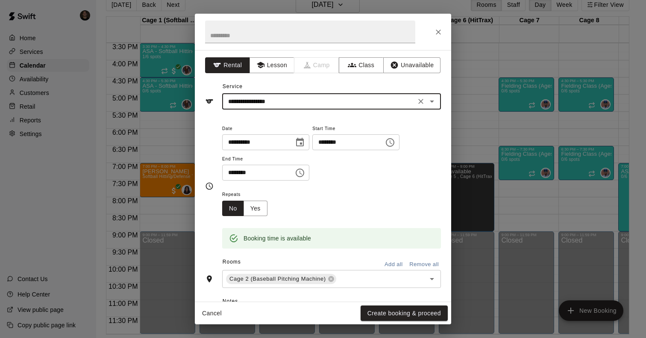
click at [283, 106] on input "**********" at bounding box center [319, 101] width 189 height 11
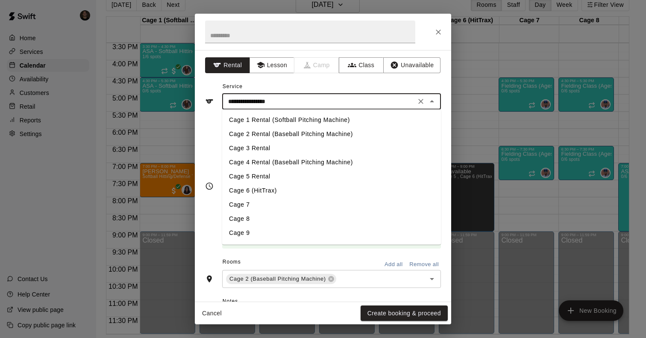
click at [274, 119] on li "Cage 1 Rental (Softball Pitching Machine)" at bounding box center [331, 120] width 219 height 14
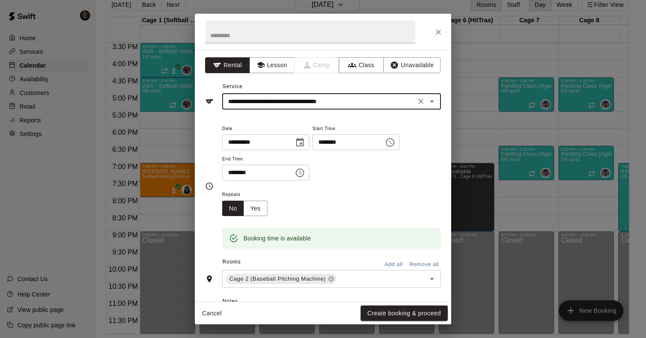
click at [374, 103] on input "**********" at bounding box center [319, 101] width 189 height 11
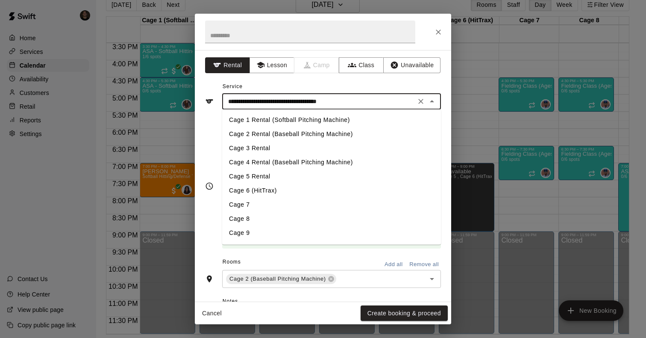
click at [272, 192] on li "Cage 6 (HitTrax)" at bounding box center [331, 190] width 219 height 14
type input "**********"
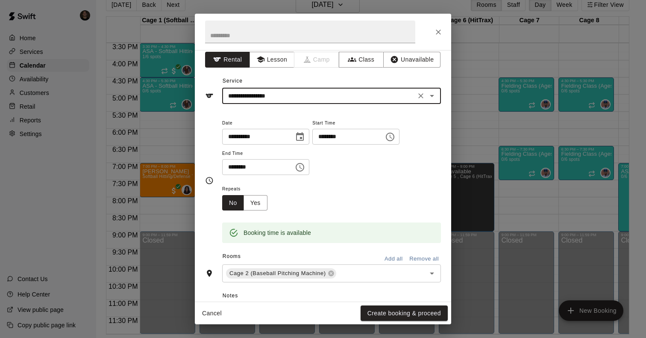
scroll to position [7, 0]
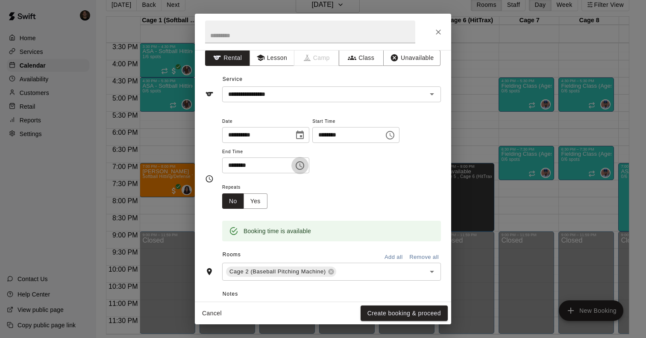
click at [303, 168] on icon "Choose time, selected time is 5:30 PM" at bounding box center [300, 165] width 10 height 10
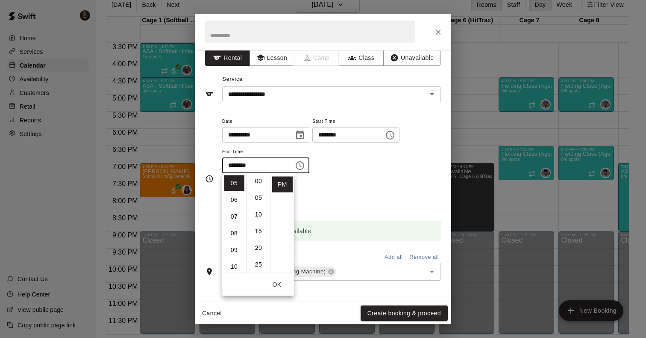
scroll to position [5, 0]
click at [260, 182] on li "00" at bounding box center [258, 178] width 21 height 16
click at [236, 196] on li "06" at bounding box center [234, 200] width 21 height 16
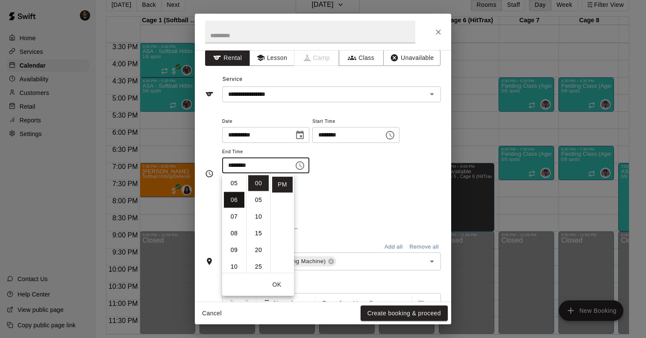
type input "********"
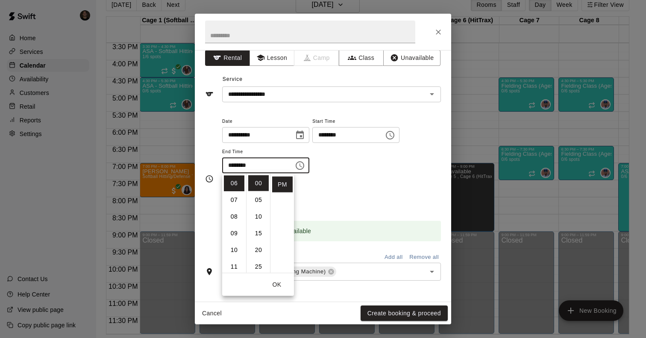
click at [347, 194] on div "Repeats No Yes" at bounding box center [331, 195] width 219 height 27
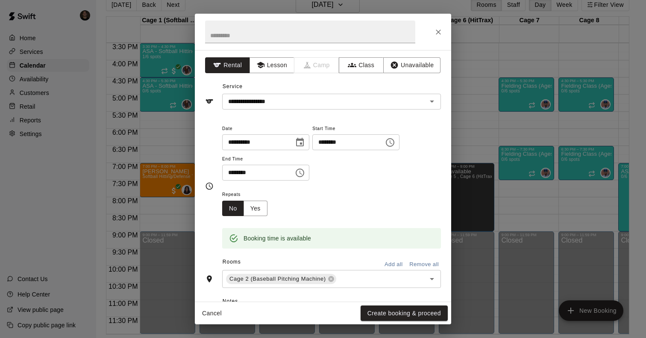
scroll to position [3, 0]
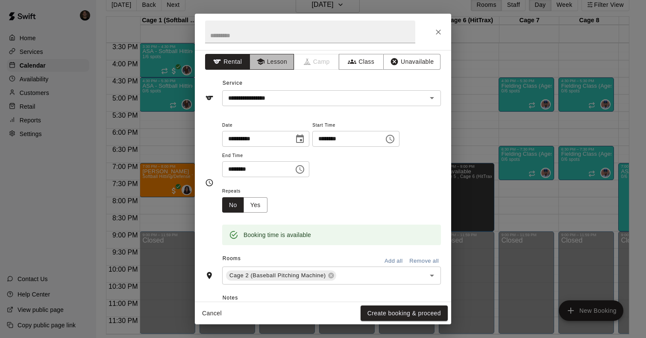
click at [280, 61] on button "Lesson" at bounding box center [272, 62] width 45 height 16
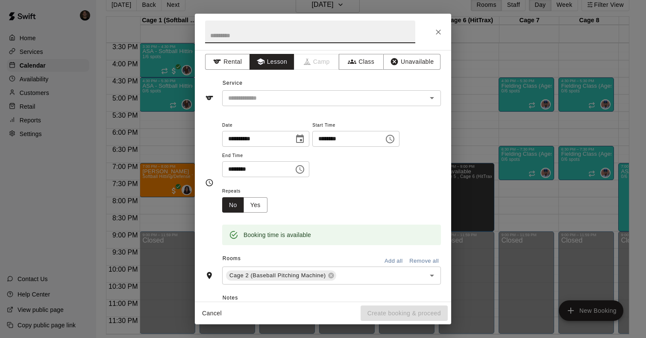
click at [290, 29] on input "text" at bounding box center [310, 32] width 210 height 23
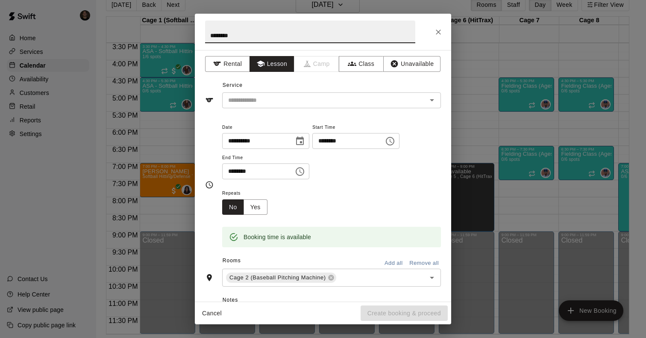
scroll to position [0, 0]
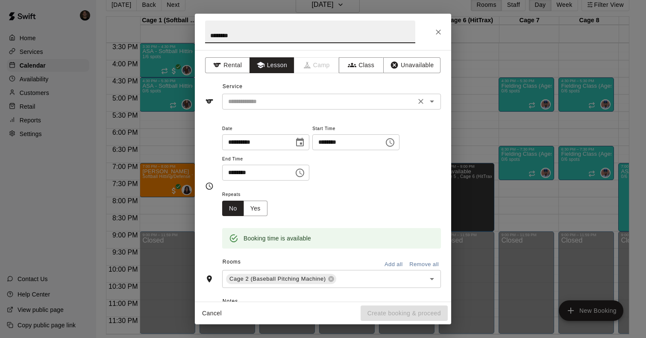
type input "*******"
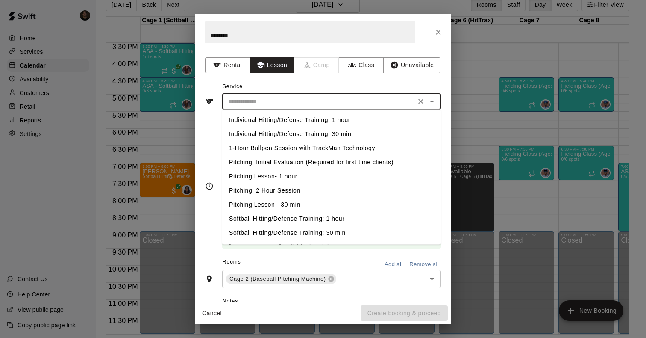
click at [394, 102] on input "text" at bounding box center [319, 101] width 189 height 11
click at [328, 218] on li "Softball Hitting/Defense Training: 1 hour" at bounding box center [331, 219] width 219 height 14
type input "**********"
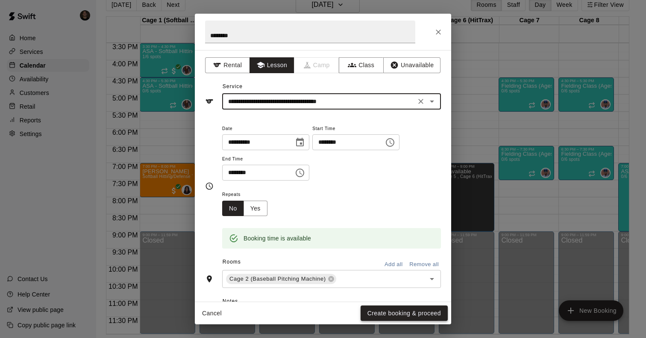
click at [391, 310] on button "Create booking & proceed" at bounding box center [404, 313] width 87 height 16
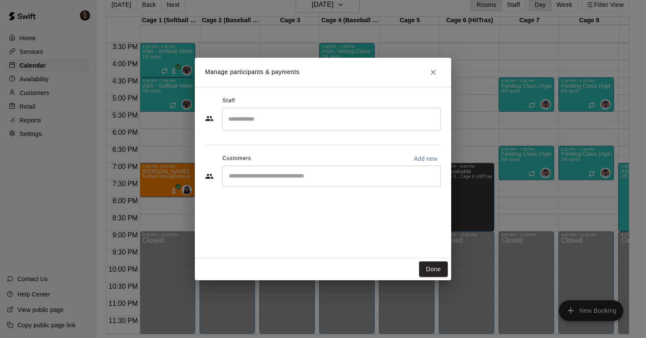
click at [266, 123] on input "Search staff" at bounding box center [331, 119] width 211 height 15
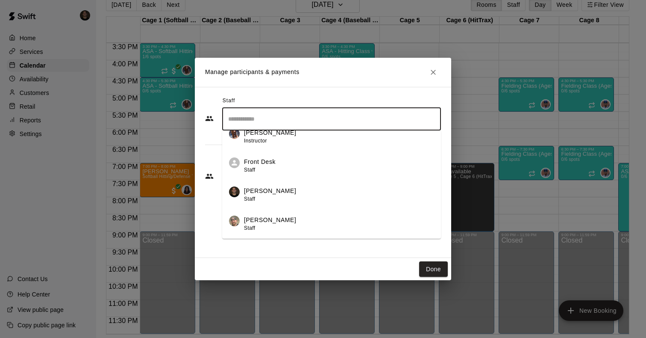
scroll to position [186, 0]
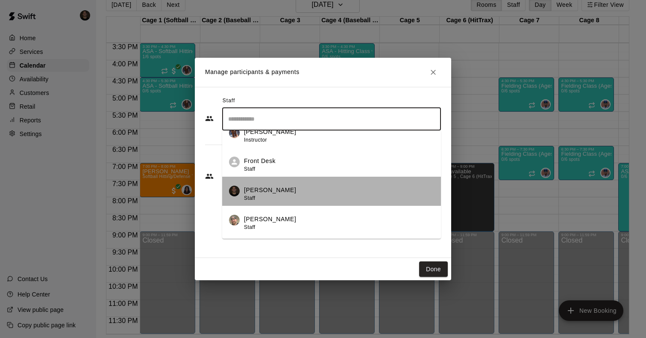
click at [255, 201] on div "Kyle Harris Staff" at bounding box center [270, 194] width 52 height 17
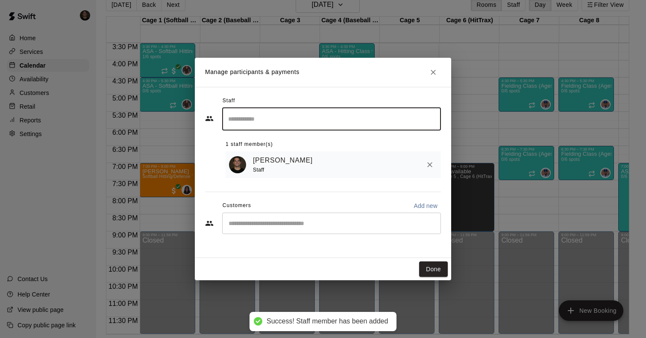
click at [311, 221] on input "Start typing to search customers..." at bounding box center [331, 223] width 211 height 9
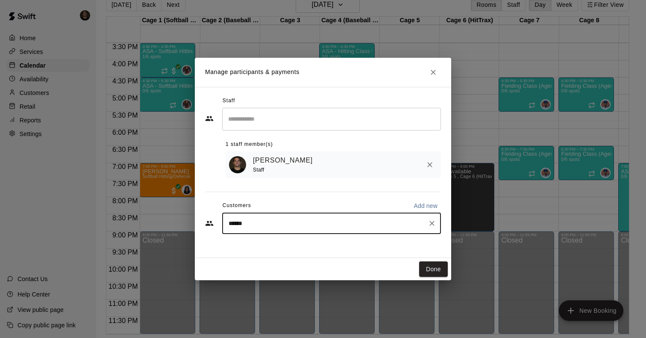
type input "*******"
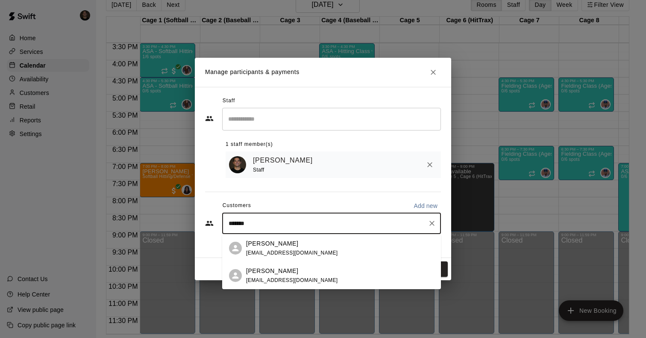
click at [308, 245] on div "Daniel Gibbons" at bounding box center [292, 243] width 92 height 9
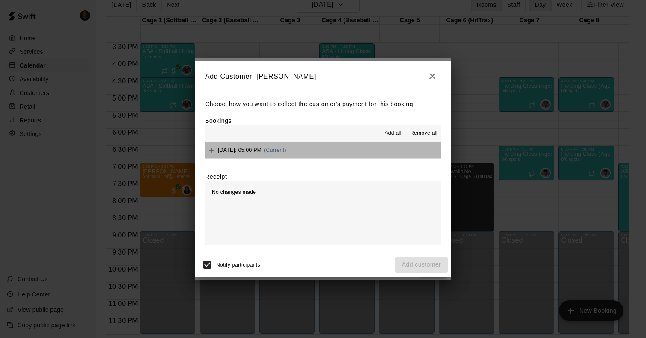
click at [262, 149] on span "Tuesday, August 26: 05:00 PM" at bounding box center [240, 150] width 44 height 6
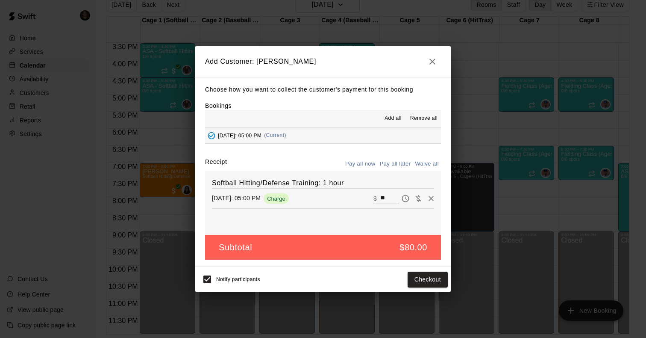
click at [312, 243] on div "Subtotal $80.00" at bounding box center [323, 247] width 236 height 25
click at [422, 284] on button "Checkout" at bounding box center [428, 280] width 40 height 16
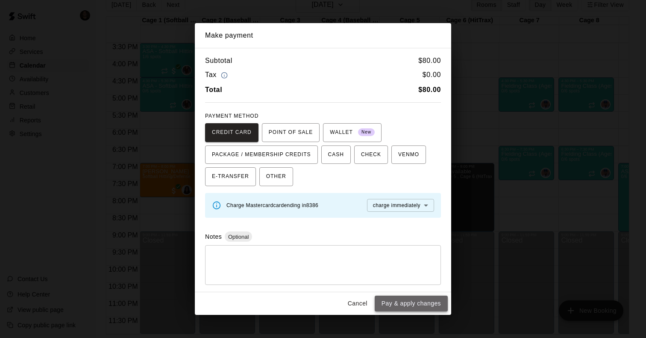
click at [412, 307] on button "Pay & apply changes" at bounding box center [411, 303] width 73 height 16
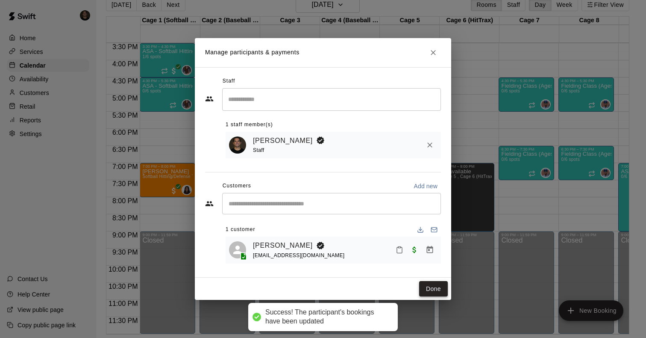
click at [431, 286] on button "Done" at bounding box center [433, 289] width 29 height 16
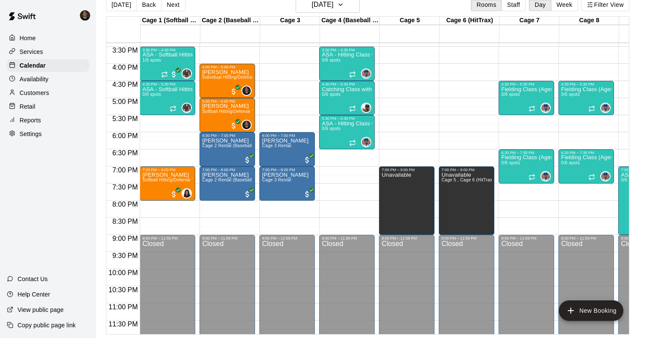
scroll to position [523, 0]
